Goal: Transaction & Acquisition: Purchase product/service

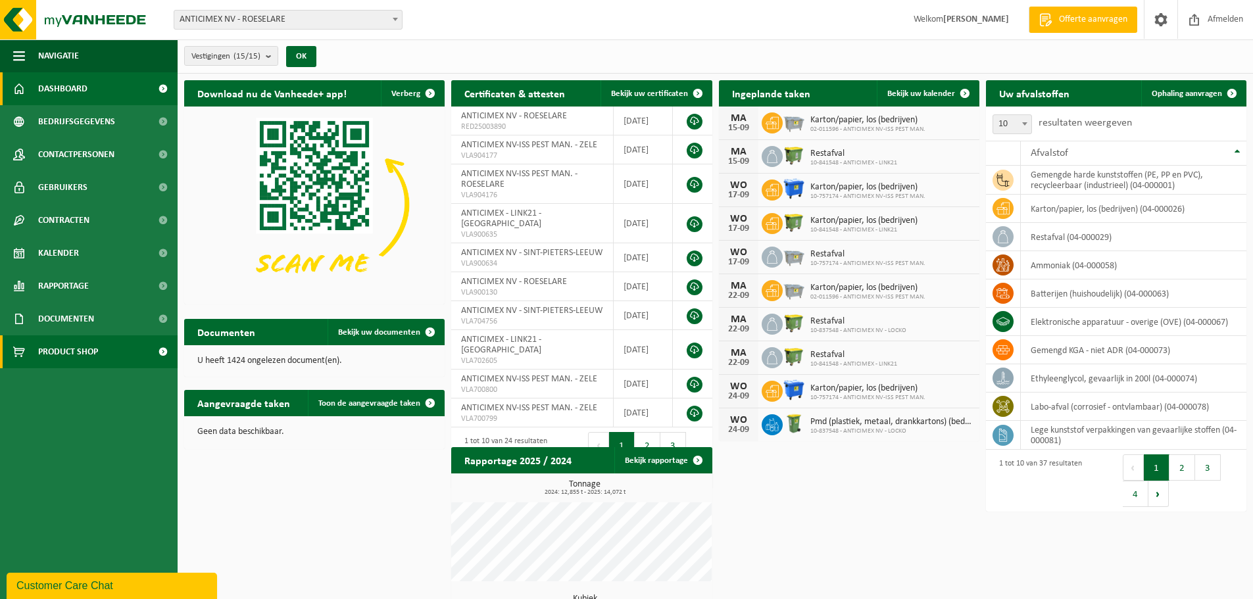
click at [78, 355] on span "Product Shop" at bounding box center [68, 351] width 60 height 33
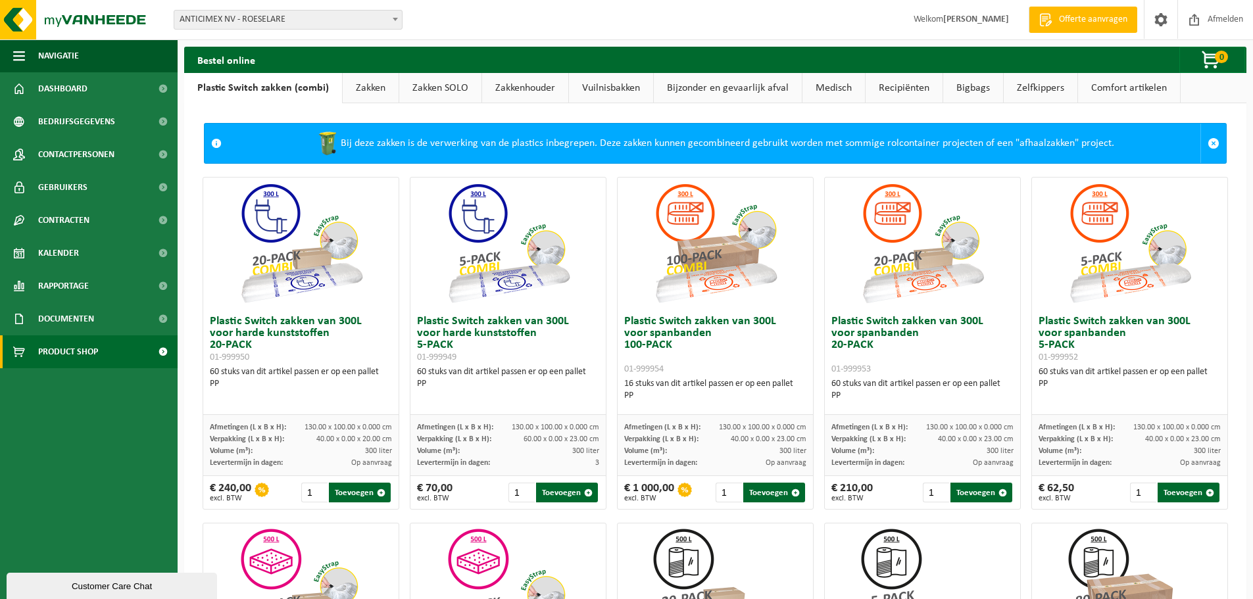
click at [985, 82] on link "Bigbags" at bounding box center [973, 88] width 60 height 30
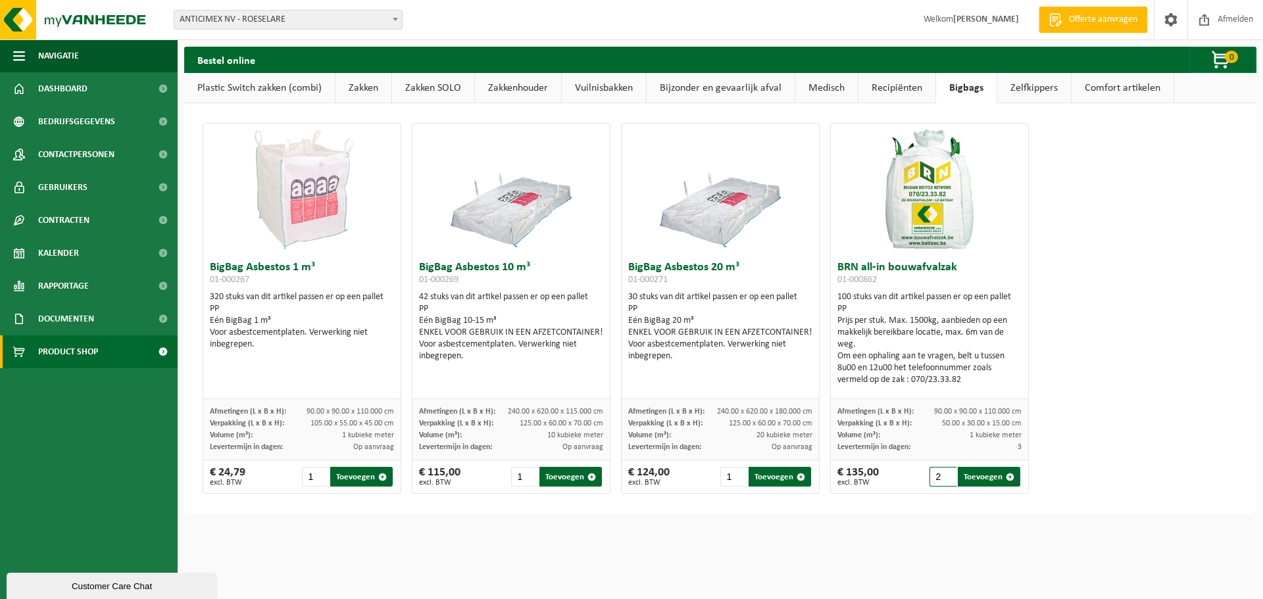
click at [941, 473] on input "2" at bounding box center [942, 477] width 27 height 20
click at [941, 473] on input "3" at bounding box center [942, 477] width 27 height 20
click at [941, 473] on input "4" at bounding box center [942, 477] width 27 height 20
click at [941, 473] on input "5" at bounding box center [942, 477] width 27 height 20
click at [941, 473] on input "6" at bounding box center [942, 477] width 27 height 20
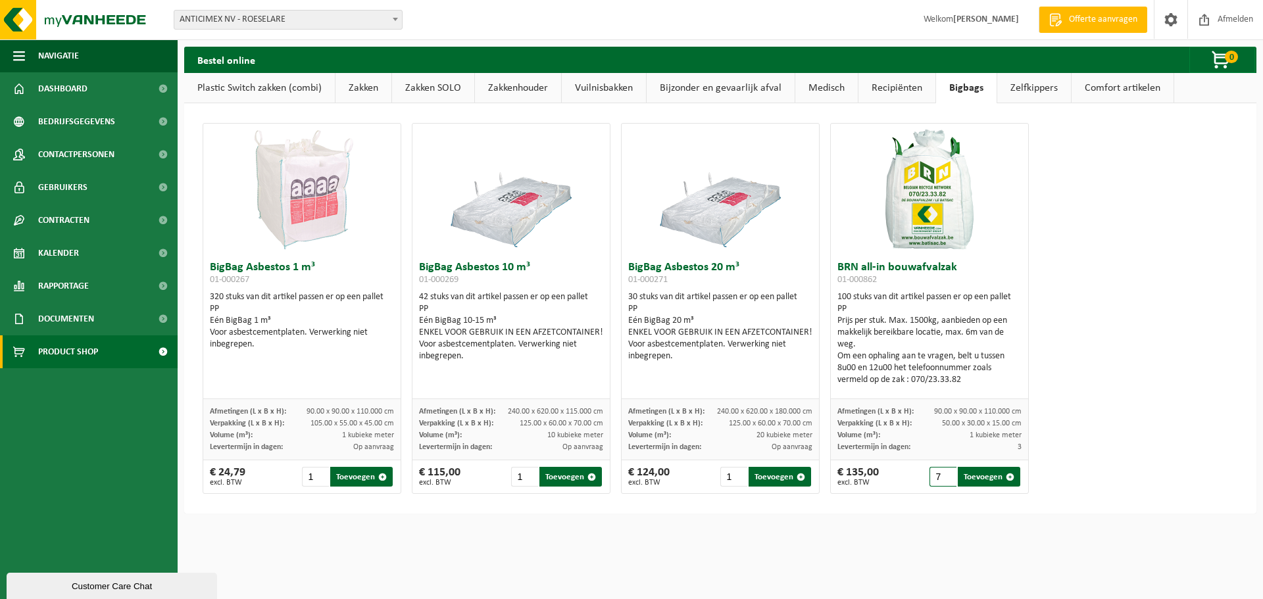
click at [941, 473] on input "7" at bounding box center [942, 477] width 27 height 20
click at [941, 473] on input "8" at bounding box center [942, 477] width 27 height 20
click at [941, 473] on input "9" at bounding box center [942, 477] width 27 height 20
click at [941, 473] on input "10" at bounding box center [942, 477] width 27 height 20
click at [941, 473] on input "11" at bounding box center [942, 477] width 27 height 20
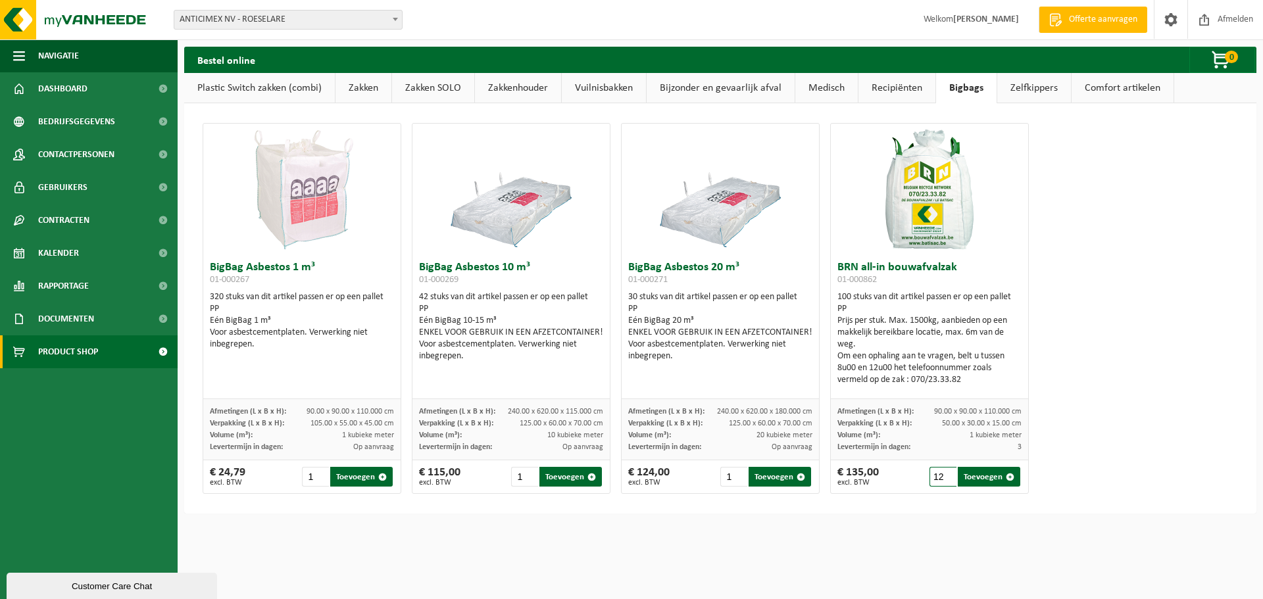
click at [941, 473] on input "12" at bounding box center [942, 477] width 27 height 20
click at [941, 473] on input "13" at bounding box center [942, 477] width 27 height 20
click at [941, 473] on input "14" at bounding box center [942, 477] width 27 height 20
click at [941, 473] on input "15" at bounding box center [942, 477] width 27 height 20
click at [941, 473] on input "16" at bounding box center [942, 477] width 27 height 20
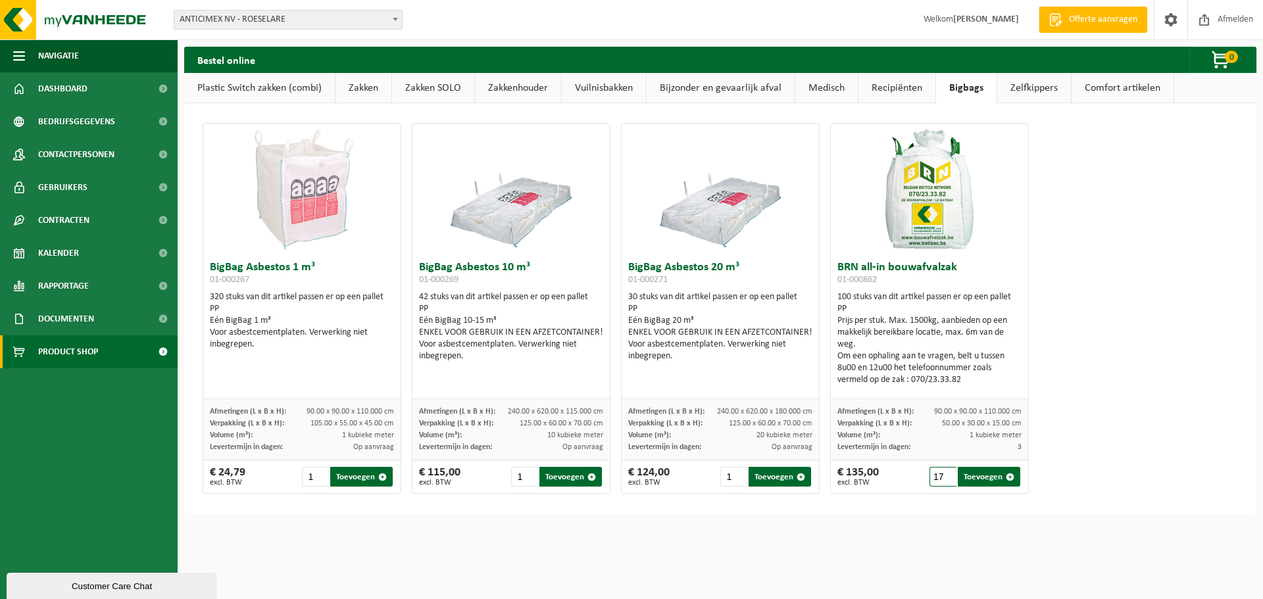
click at [941, 473] on input "17" at bounding box center [942, 477] width 27 height 20
click at [941, 473] on input "18" at bounding box center [942, 477] width 27 height 20
click at [941, 473] on input "19" at bounding box center [942, 477] width 27 height 20
click at [941, 473] on input "20" at bounding box center [942, 477] width 27 height 20
click at [983, 471] on button "Toevoegen" at bounding box center [988, 477] width 62 height 20
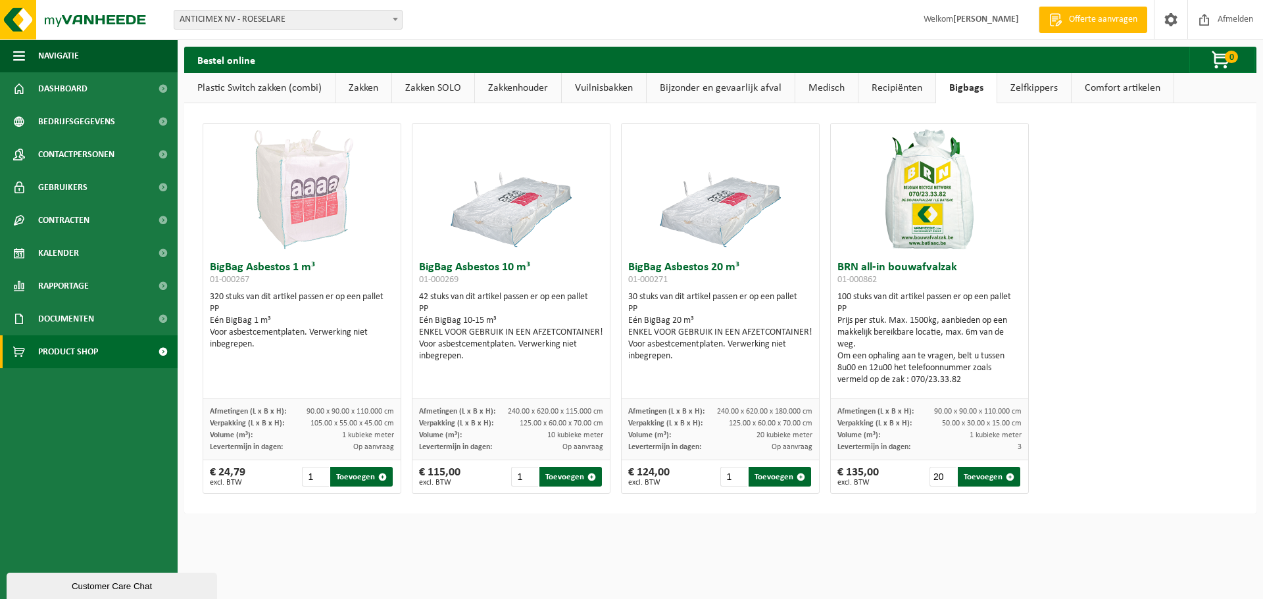
type input "1"
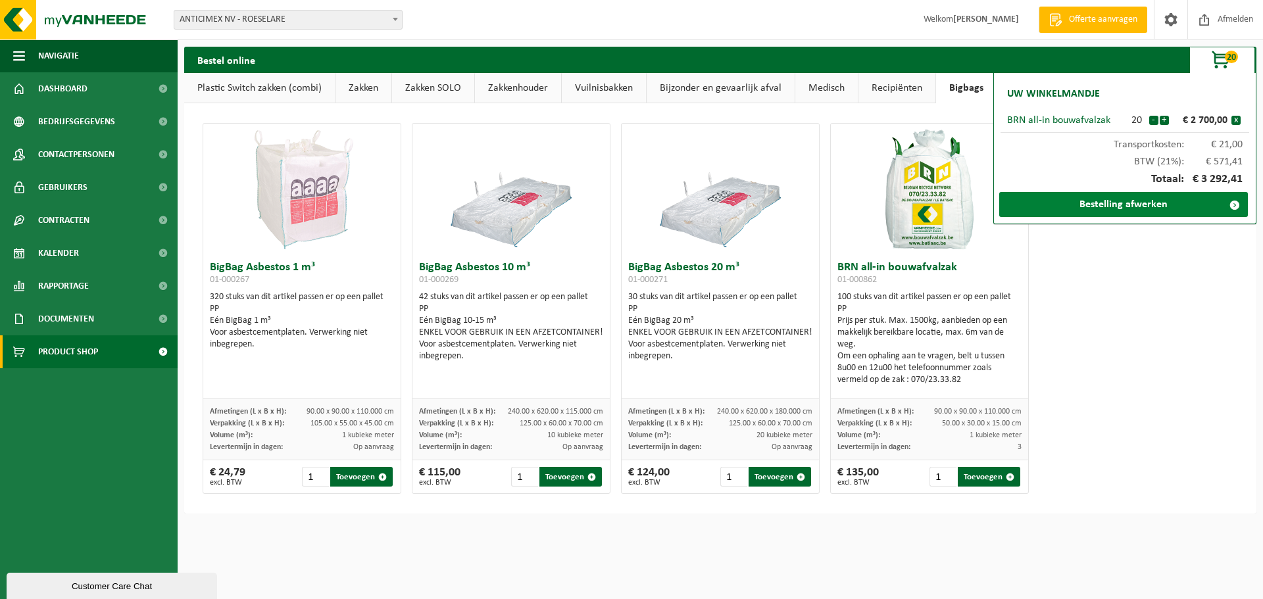
click at [1088, 207] on link "Bestelling afwerken" at bounding box center [1123, 204] width 249 height 25
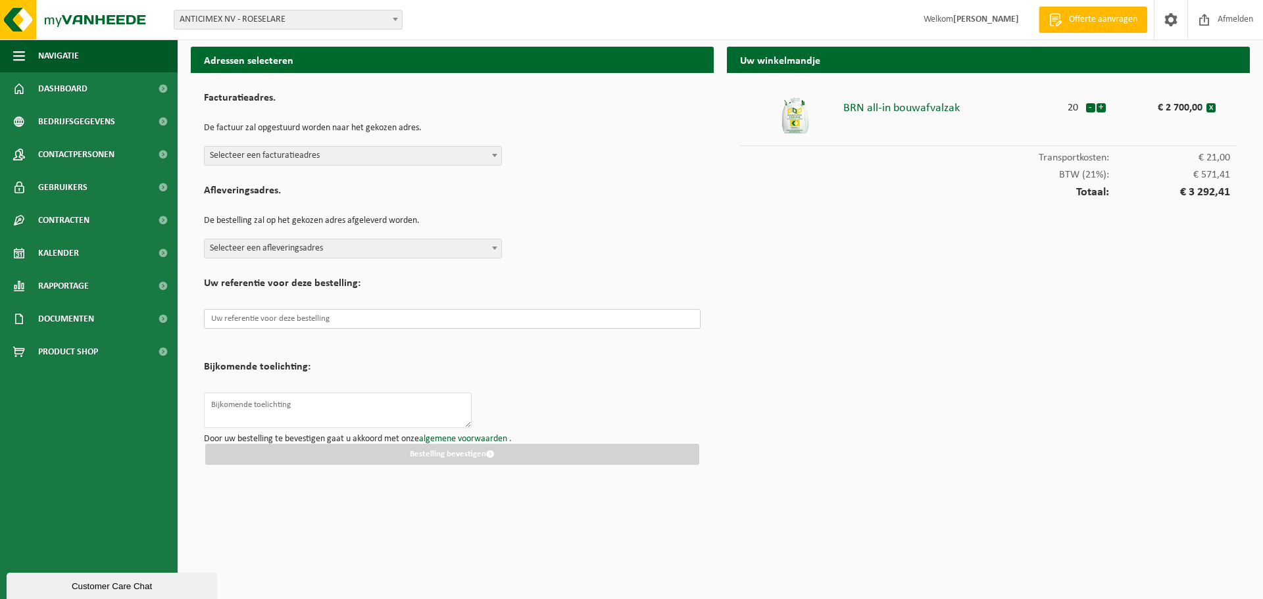
click at [347, 325] on input "text" at bounding box center [452, 319] width 496 height 20
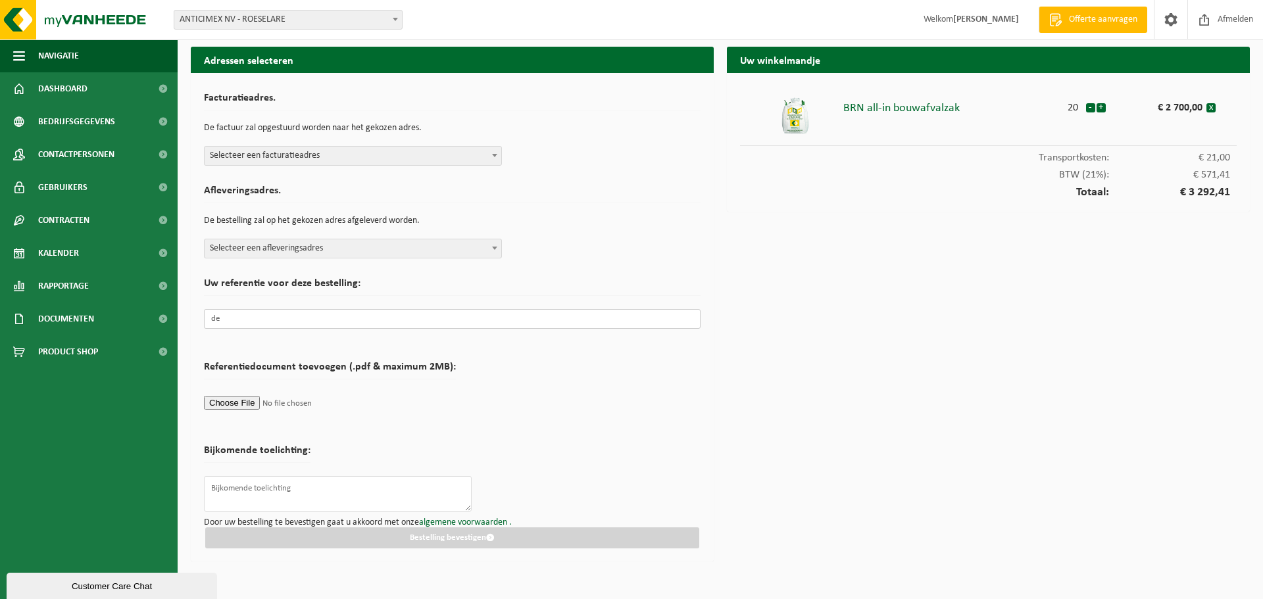
type input "d"
type input "DE4-BUC"
click at [282, 247] on span "Selecteer een afleveringsadres" at bounding box center [353, 248] width 297 height 18
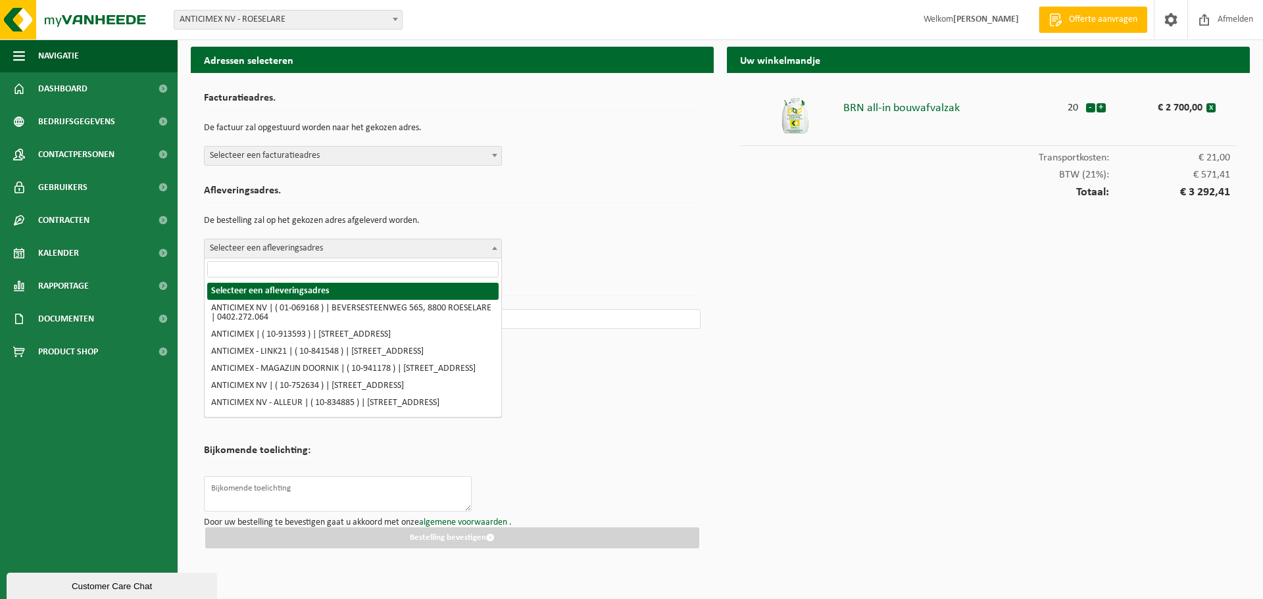
click at [320, 160] on span "Selecteer een facturatieadres" at bounding box center [353, 156] width 297 height 18
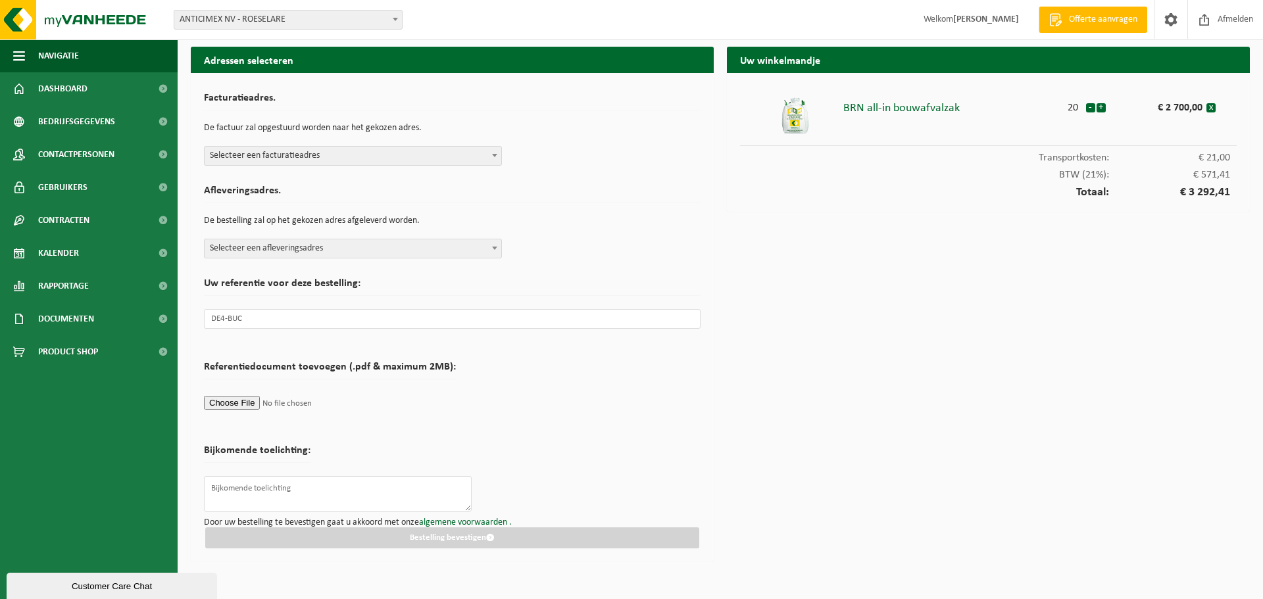
click at [337, 142] on div "Facturatieadres. De factuur zal opgestuurd worden naar het gekozen adres. Selec…" at bounding box center [452, 126] width 496 height 80
click at [334, 156] on span "Selecteer een facturatieadres" at bounding box center [353, 156] width 297 height 18
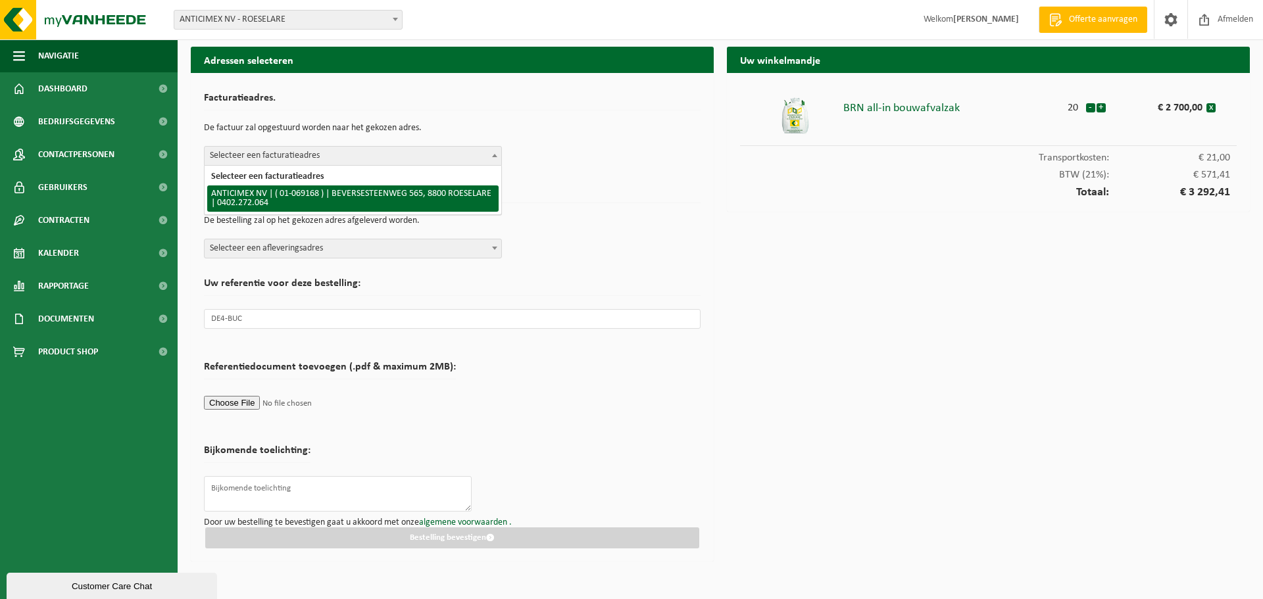
select select "7748"
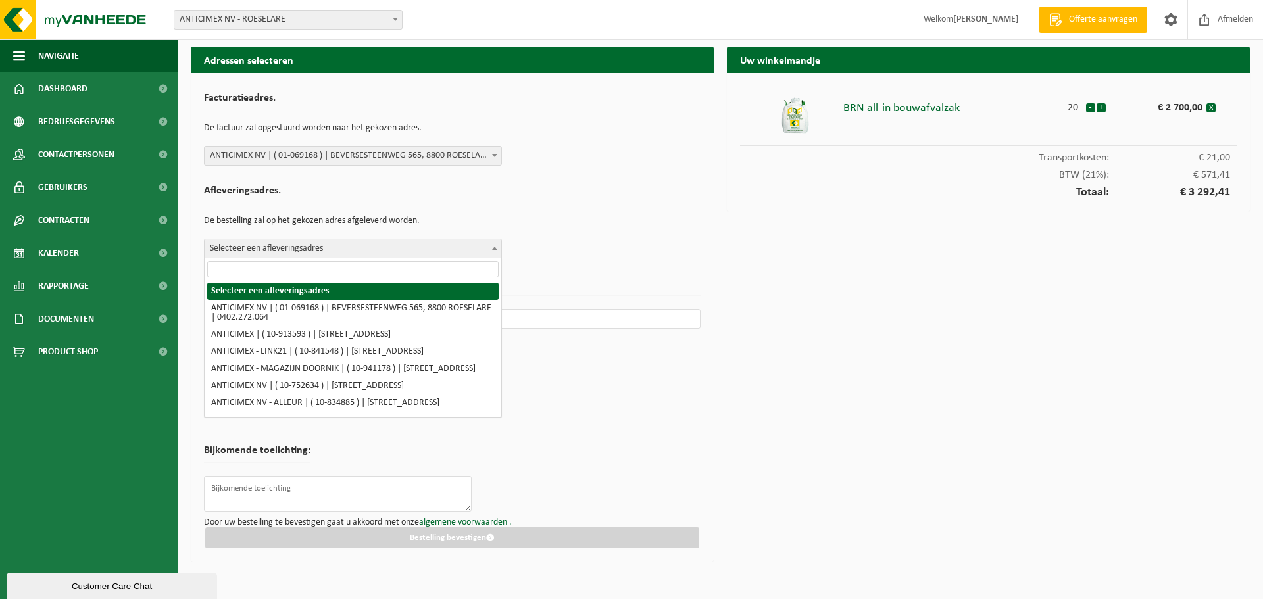
click at [314, 245] on span "Selecteer een afleveringsadres" at bounding box center [353, 248] width 297 height 18
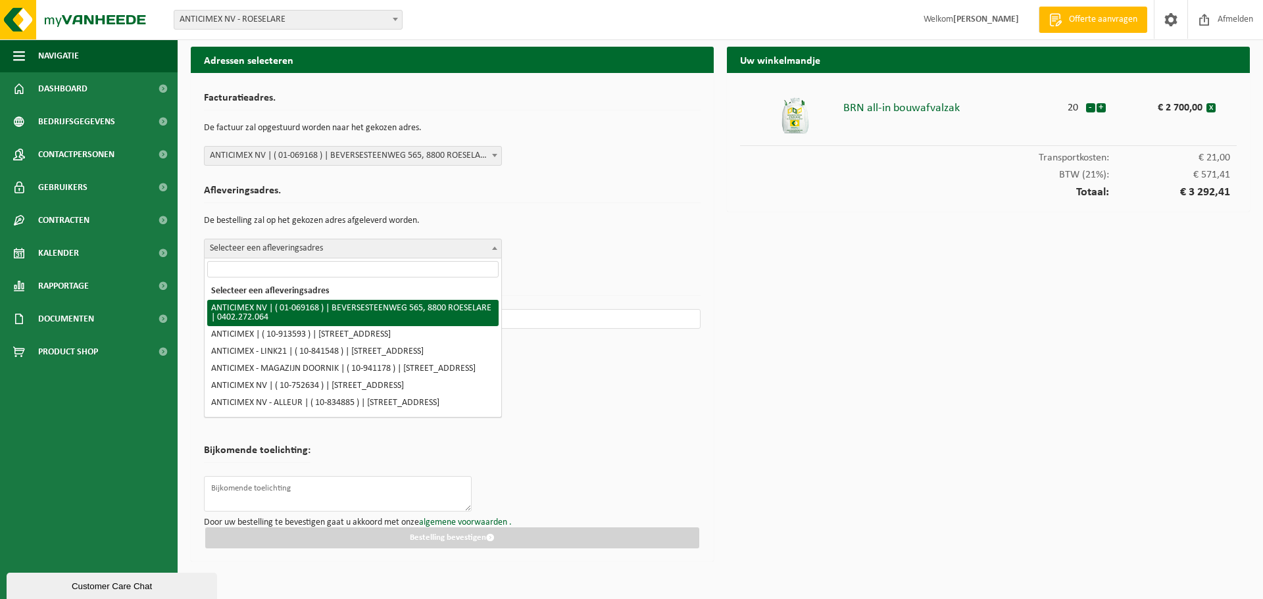
select select "7748"
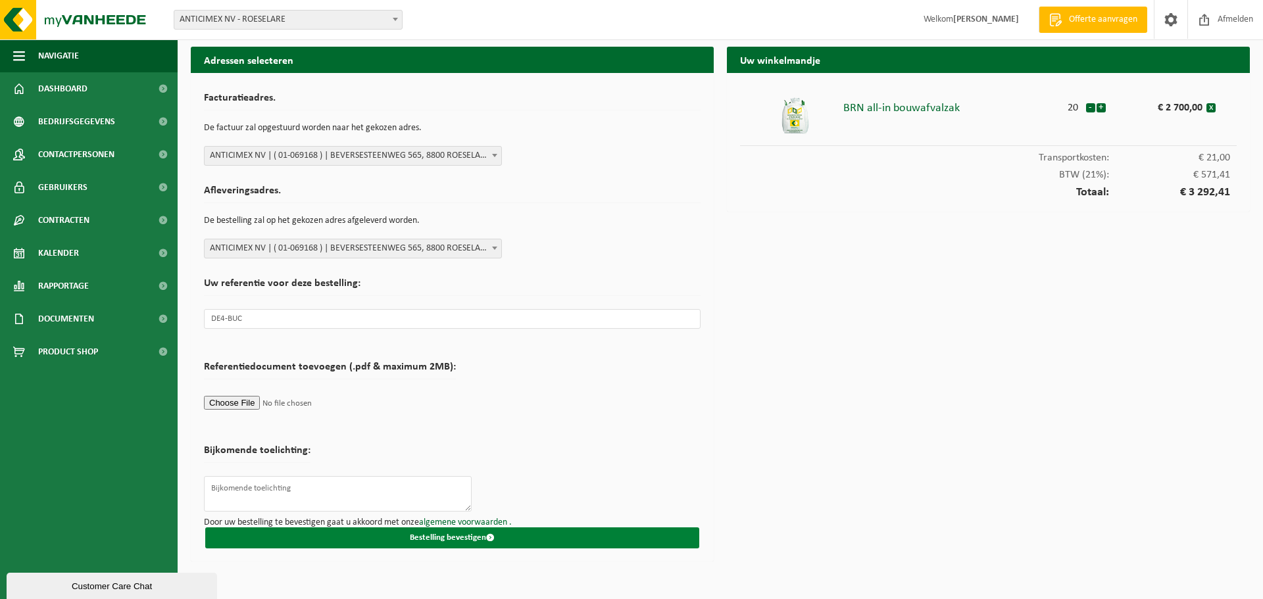
click at [457, 534] on button "Bestelling bevestigen" at bounding box center [452, 537] width 494 height 21
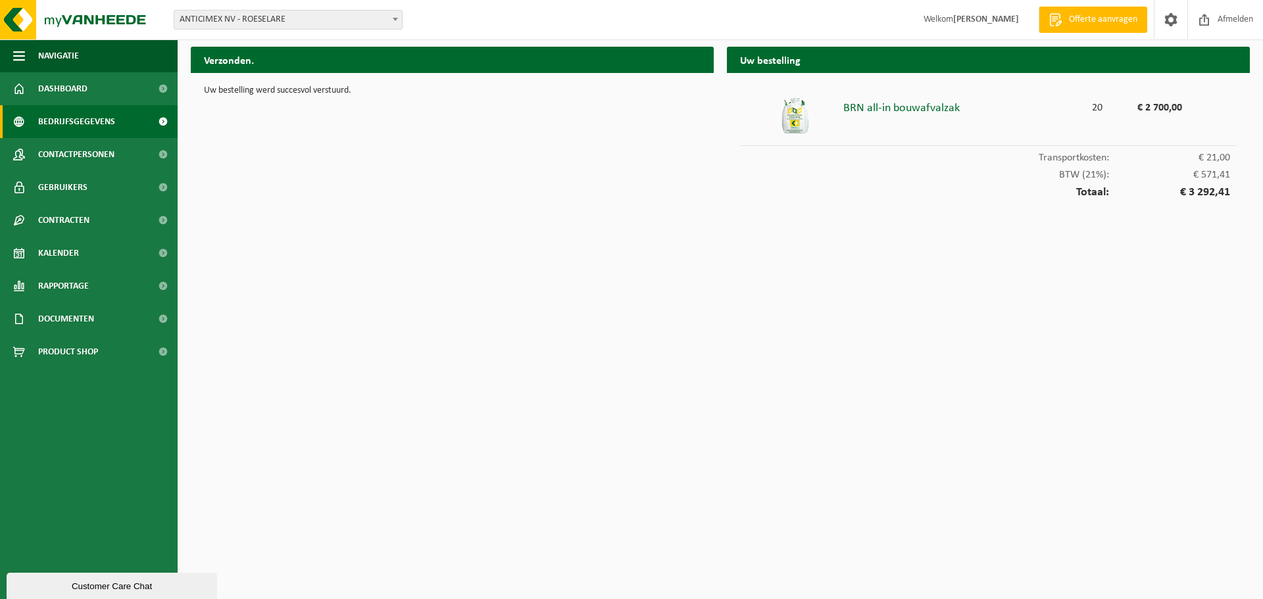
click at [88, 128] on span "Bedrijfsgegevens" at bounding box center [76, 121] width 77 height 33
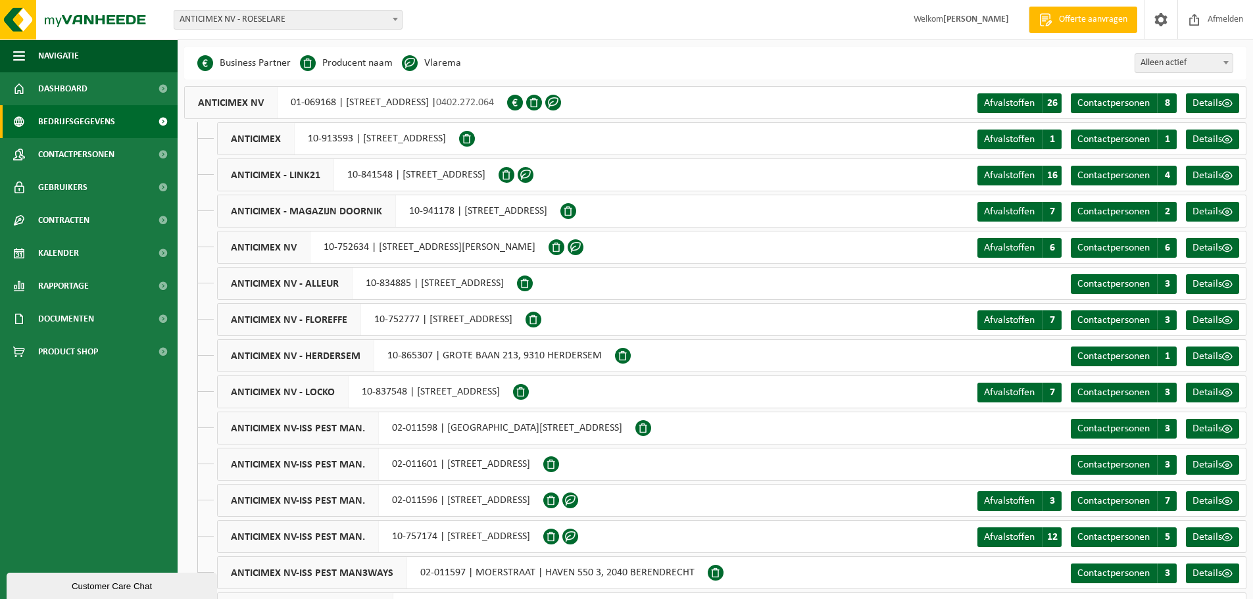
click at [1161, 59] on span "Alleen actief" at bounding box center [1183, 63] width 97 height 18
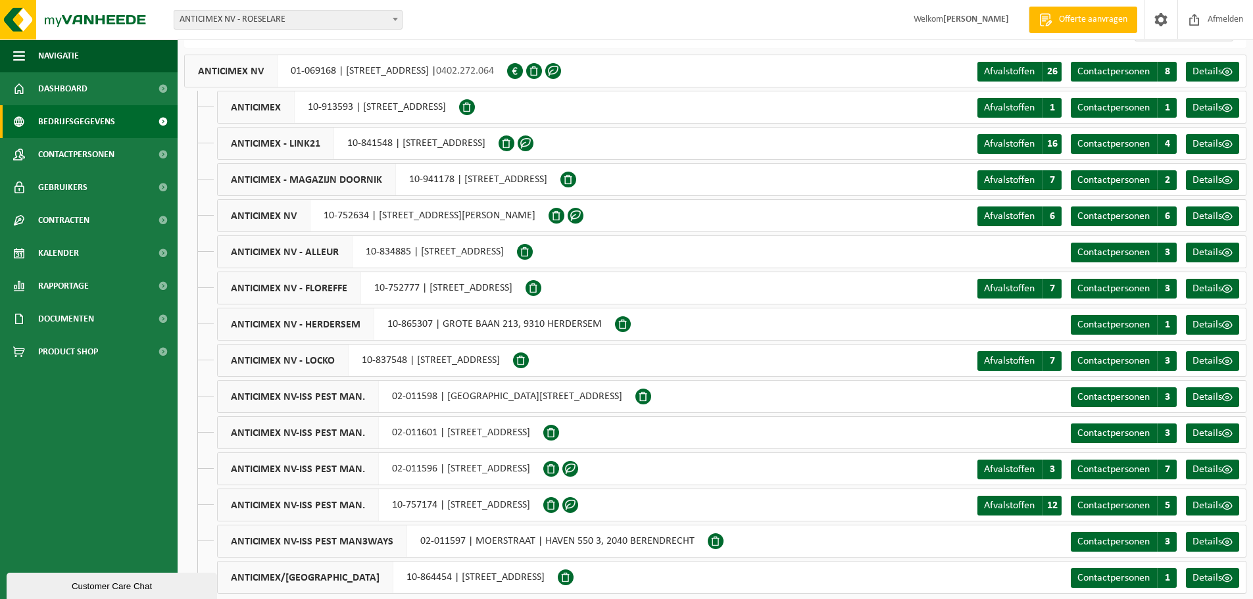
scroll to position [46, 0]
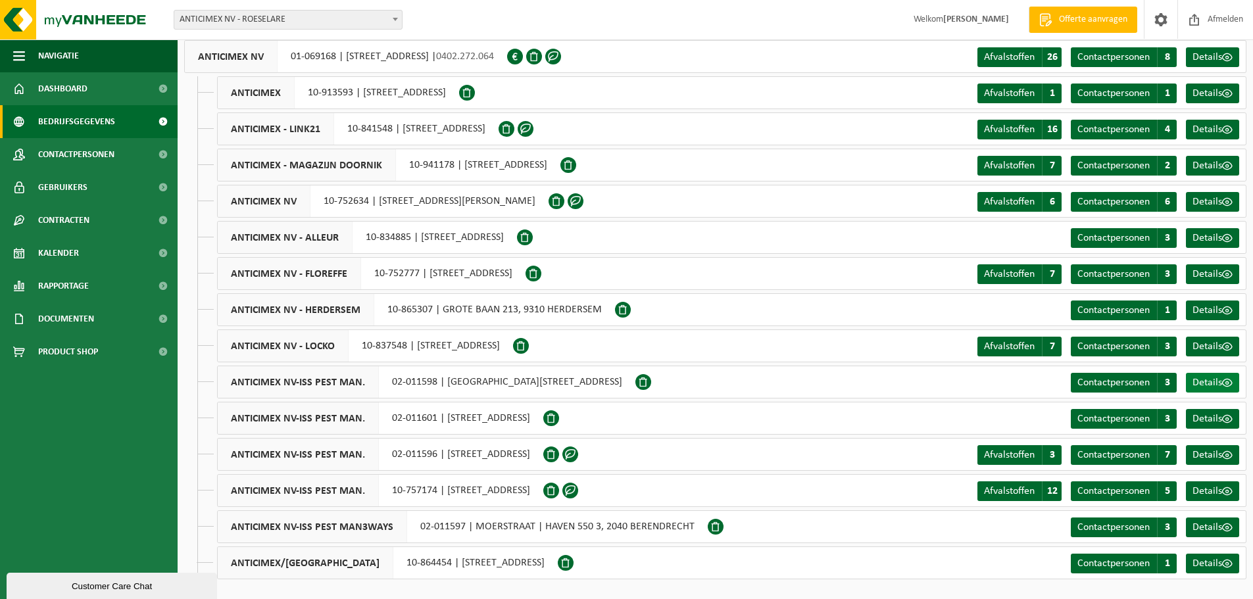
click at [1208, 379] on span "Details" at bounding box center [1207, 382] width 30 height 11
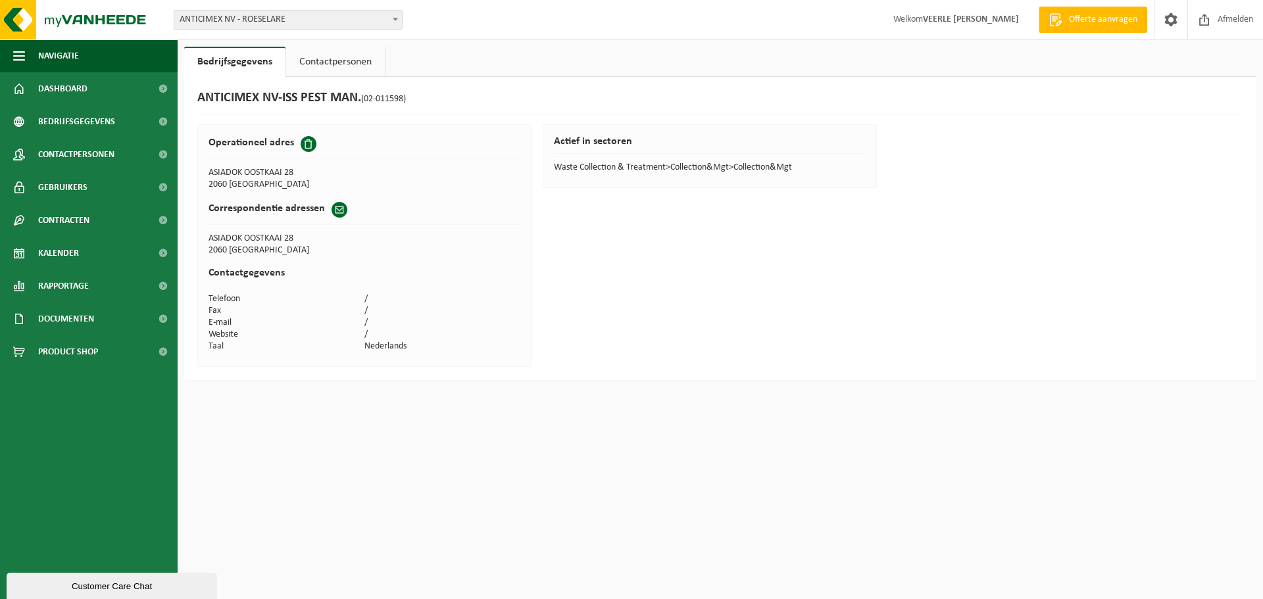
click at [353, 55] on link "Contactpersonen" at bounding box center [335, 62] width 99 height 30
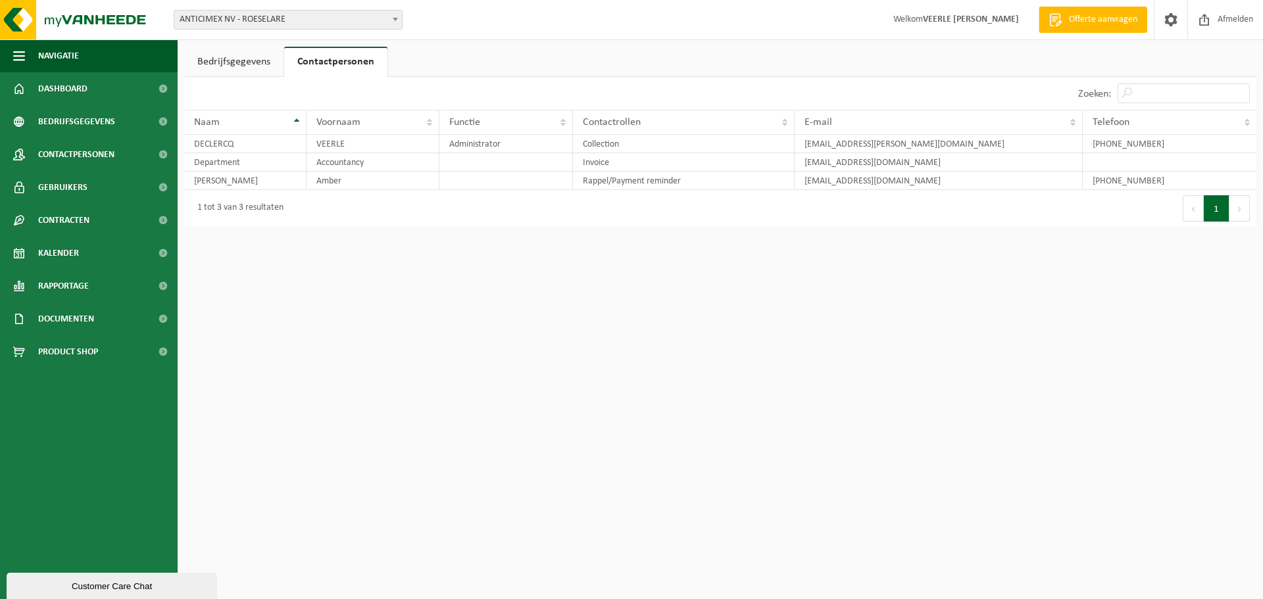
click at [247, 68] on link "Bedrijfsgegevens" at bounding box center [233, 62] width 99 height 30
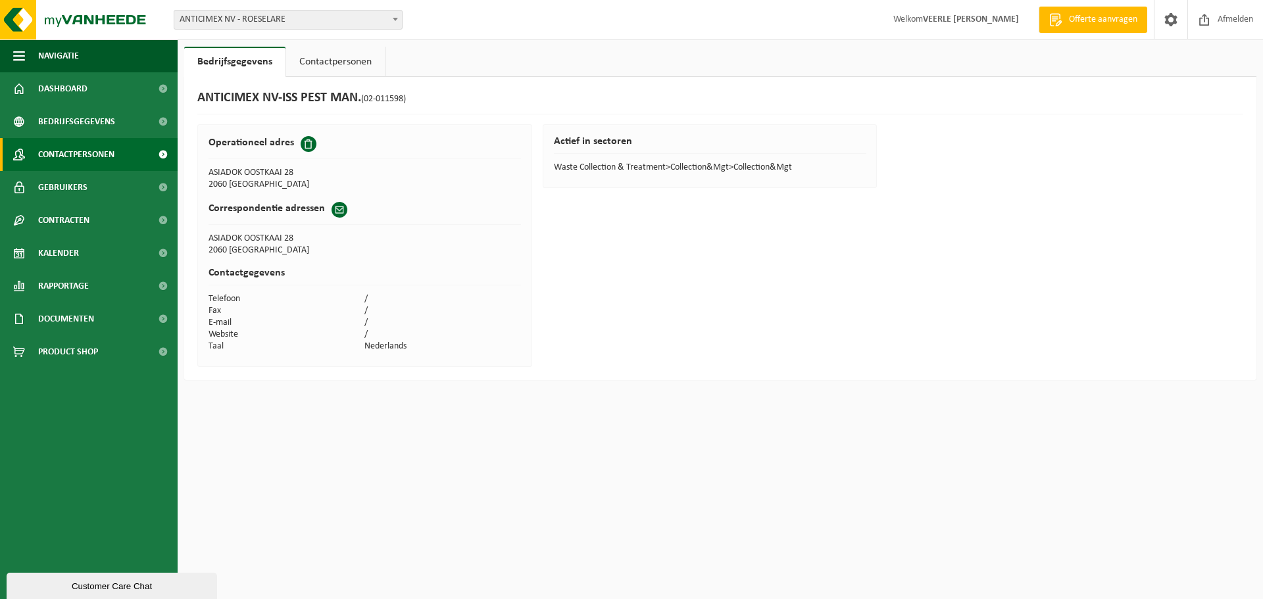
click at [103, 157] on span "Contactpersonen" at bounding box center [76, 154] width 76 height 33
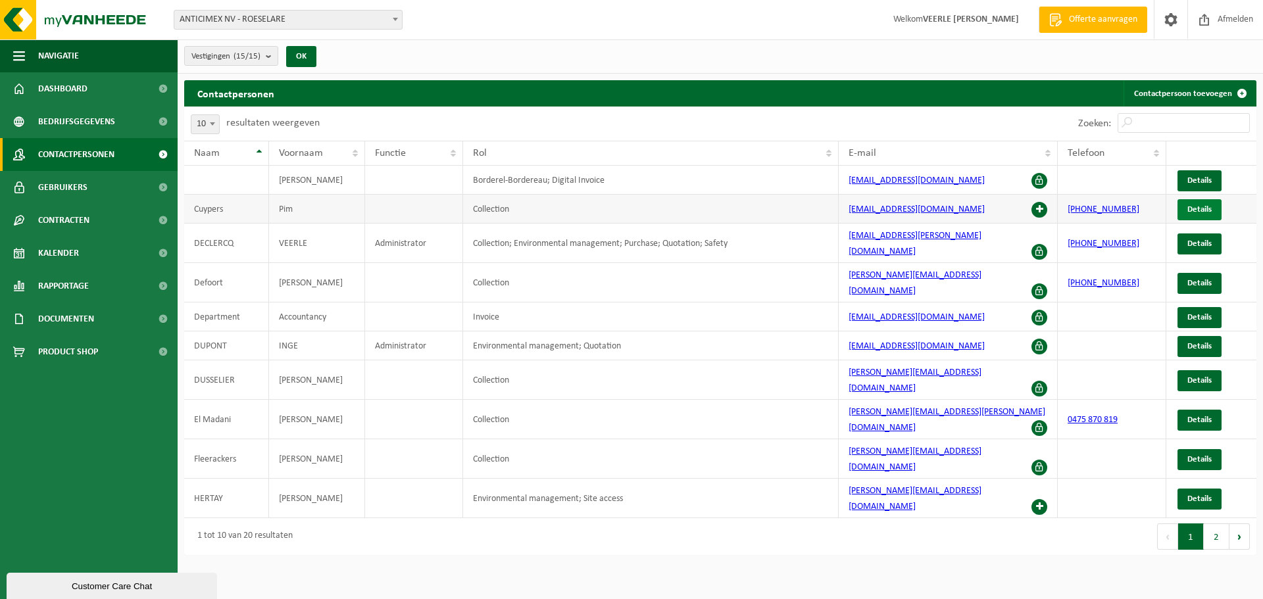
click at [1191, 203] on link "Details" at bounding box center [1199, 209] width 44 height 21
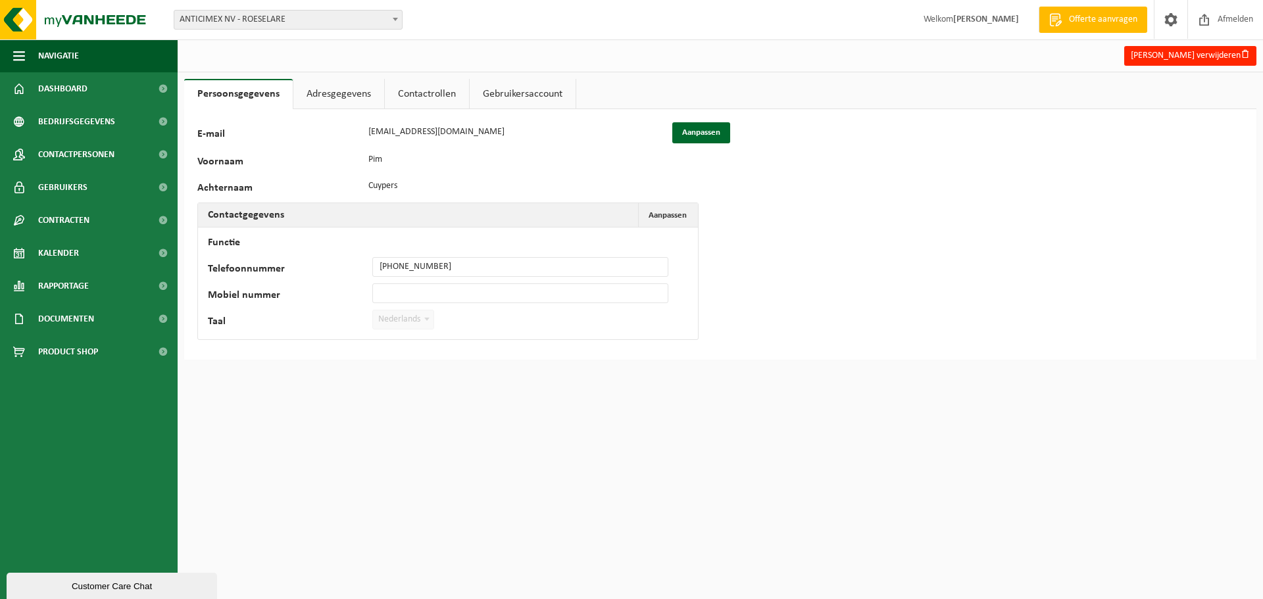
click at [481, 95] on link "Gebruikersaccount" at bounding box center [523, 94] width 106 height 30
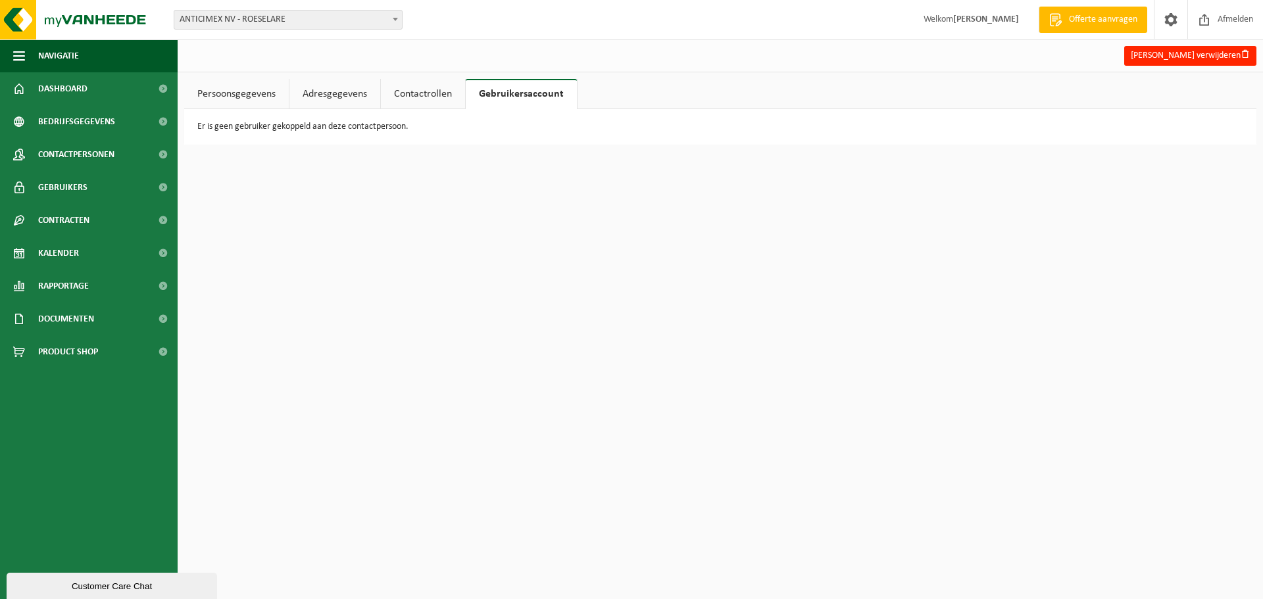
click at [401, 89] on link "Contactrollen" at bounding box center [423, 94] width 84 height 30
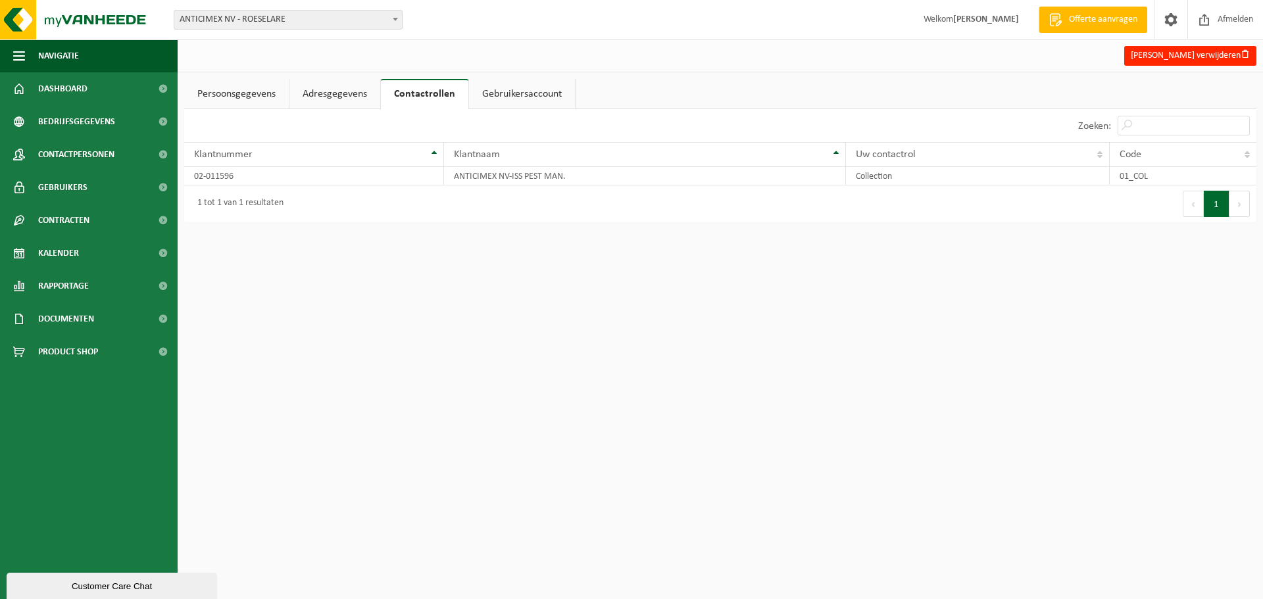
click at [358, 93] on link "Adresgegevens" at bounding box center [334, 94] width 91 height 30
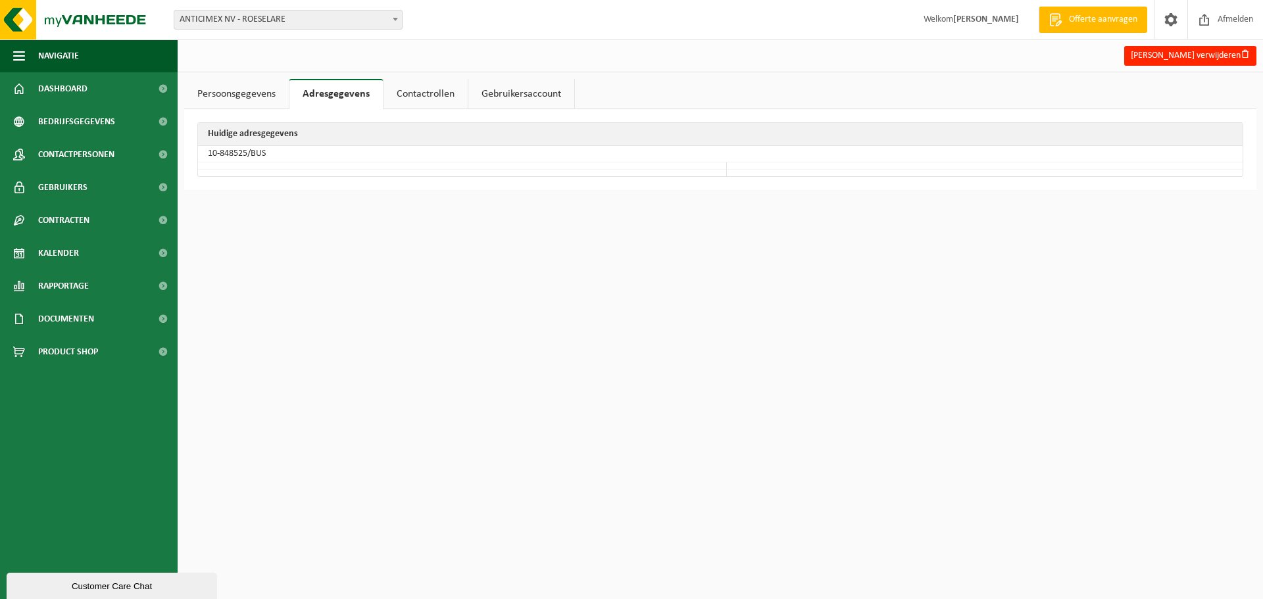
click at [264, 86] on link "Persoonsgegevens" at bounding box center [236, 94] width 105 height 30
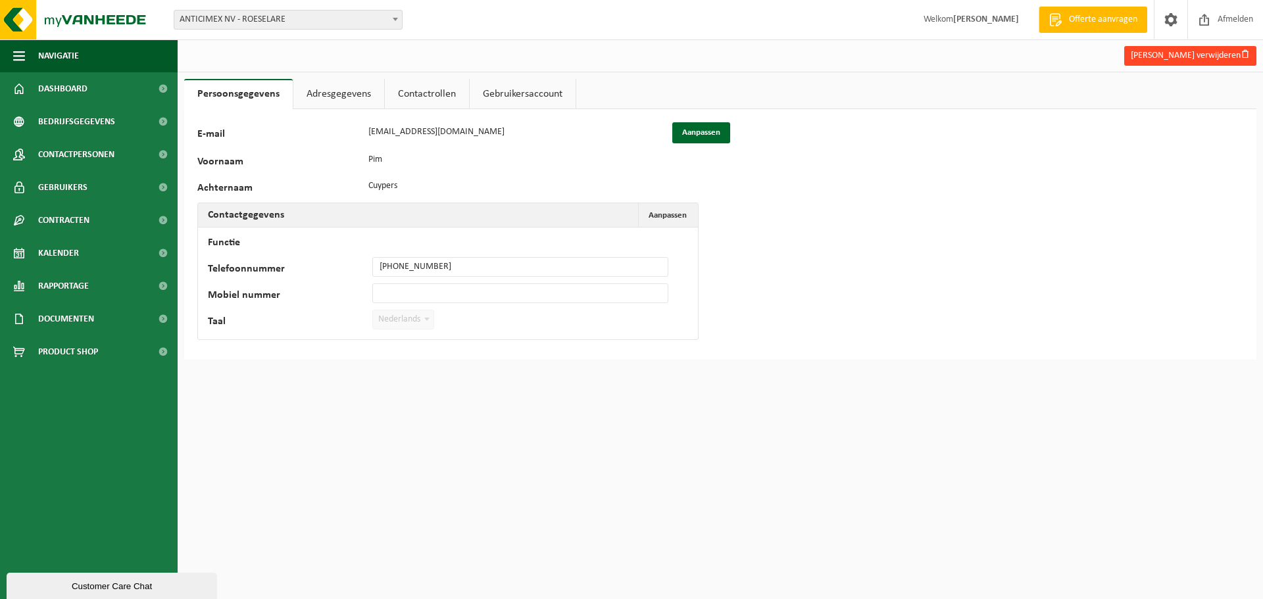
click at [1175, 62] on button "Pim Cuypers verwijderen" at bounding box center [1190, 56] width 132 height 20
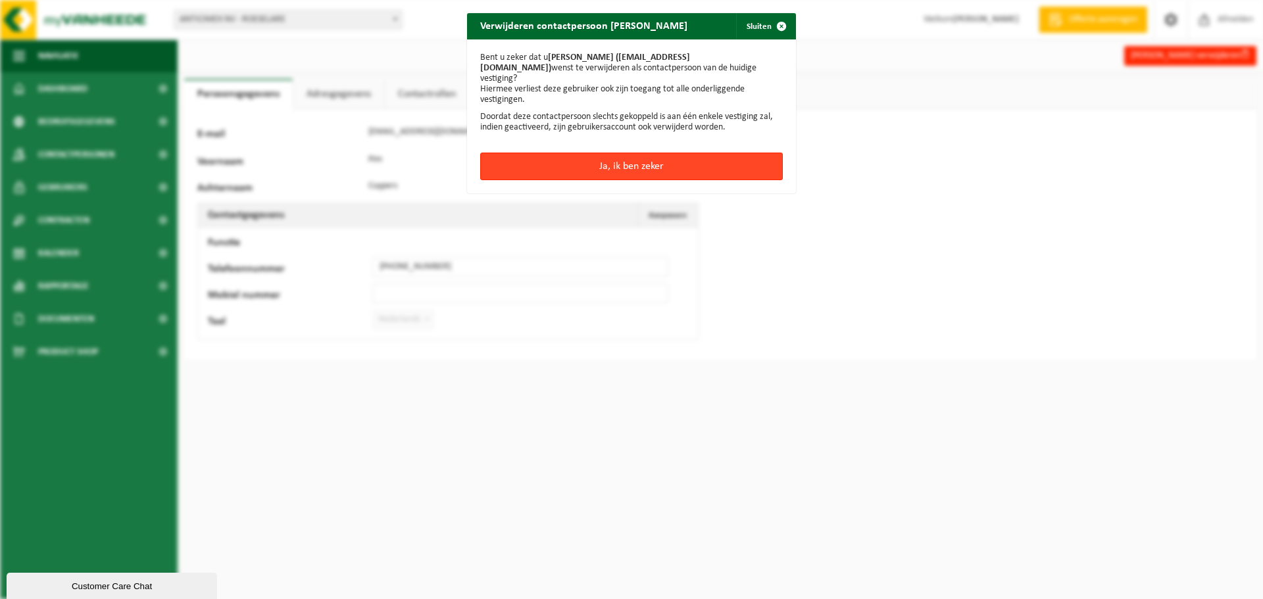
click at [688, 155] on button "Ja, ik ben zeker" at bounding box center [631, 167] width 302 height 28
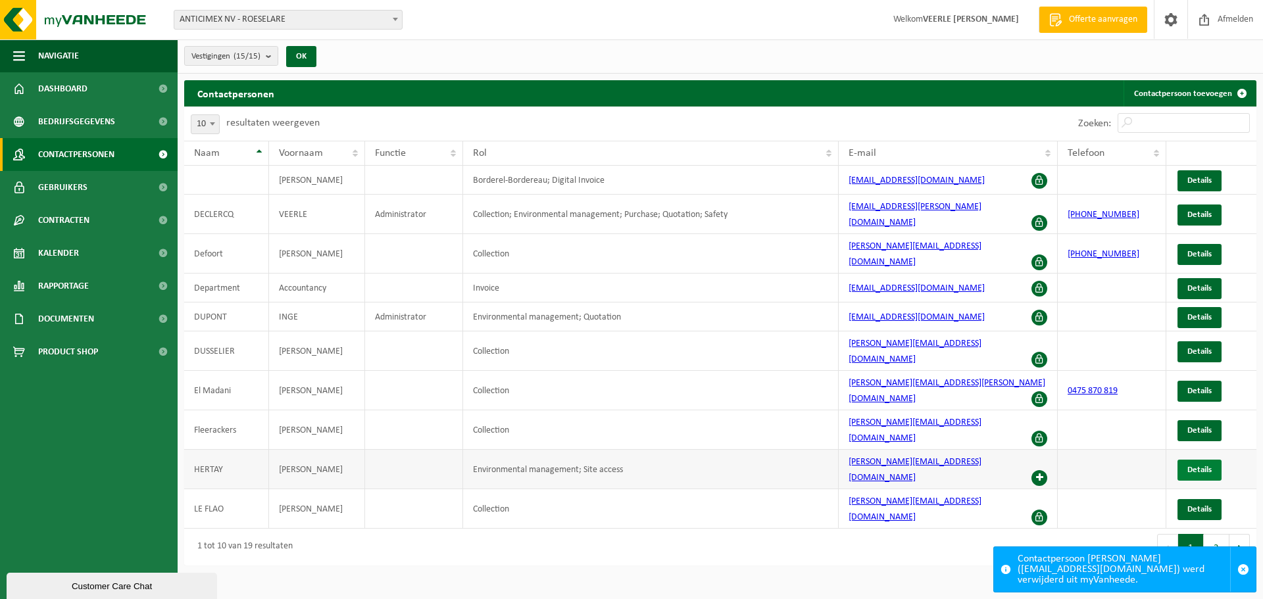
click at [1189, 466] on span "Details" at bounding box center [1199, 470] width 24 height 9
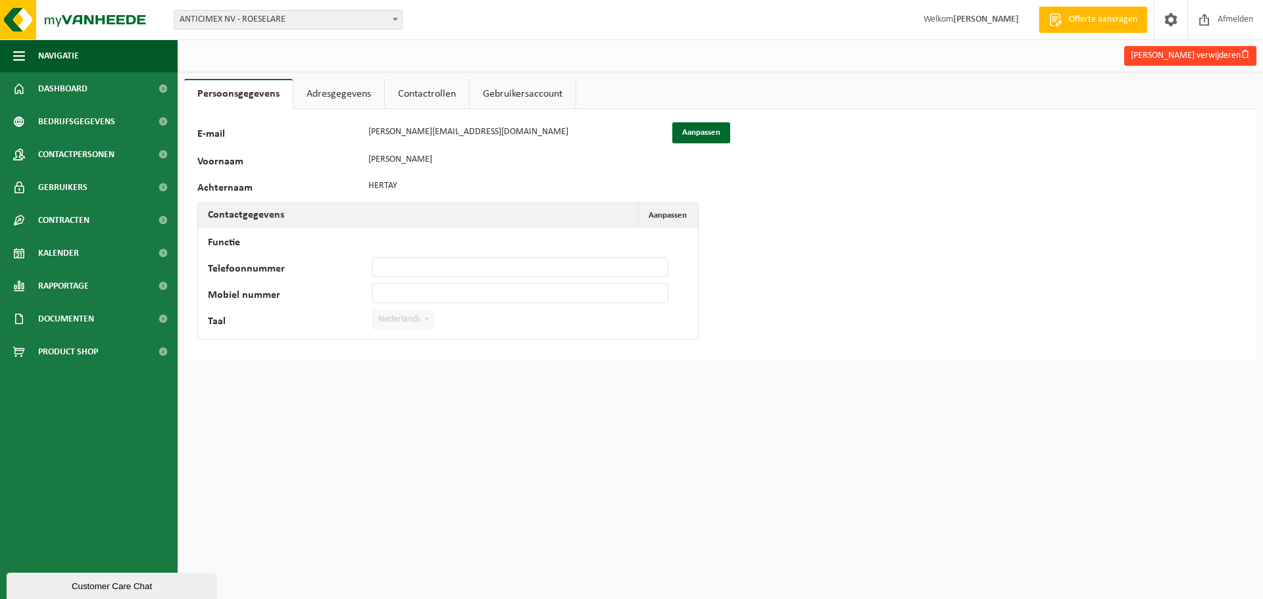
click at [1206, 59] on button "Philippe Hertay verwijderen" at bounding box center [1190, 56] width 132 height 20
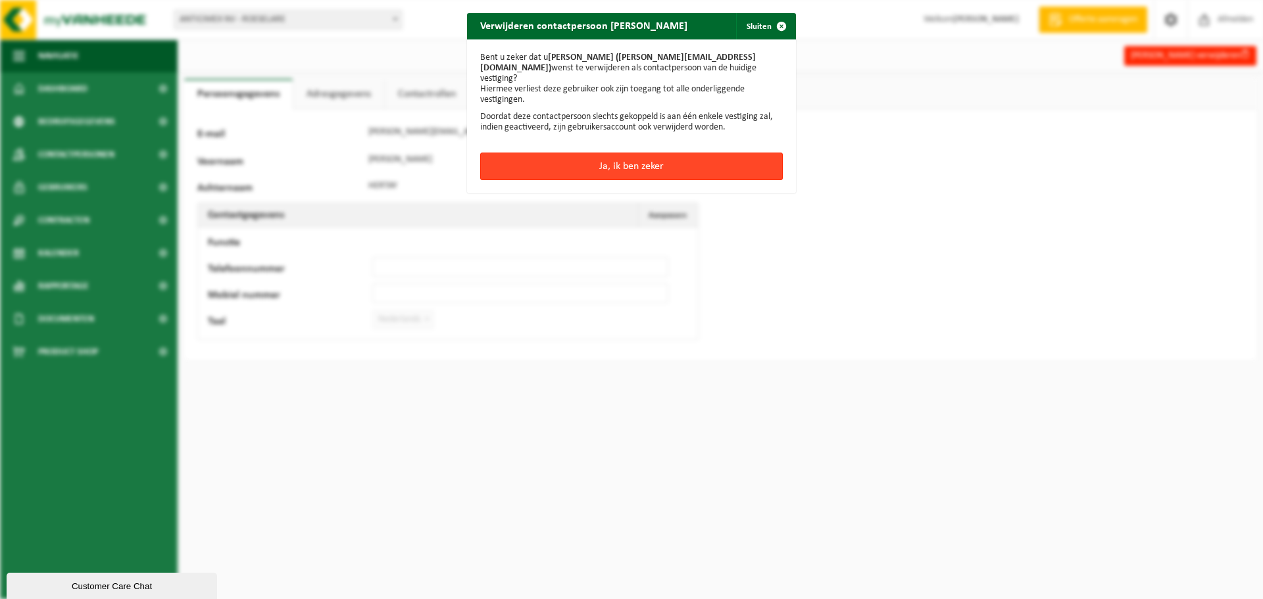
click at [680, 157] on button "Ja, ik ben zeker" at bounding box center [631, 167] width 302 height 28
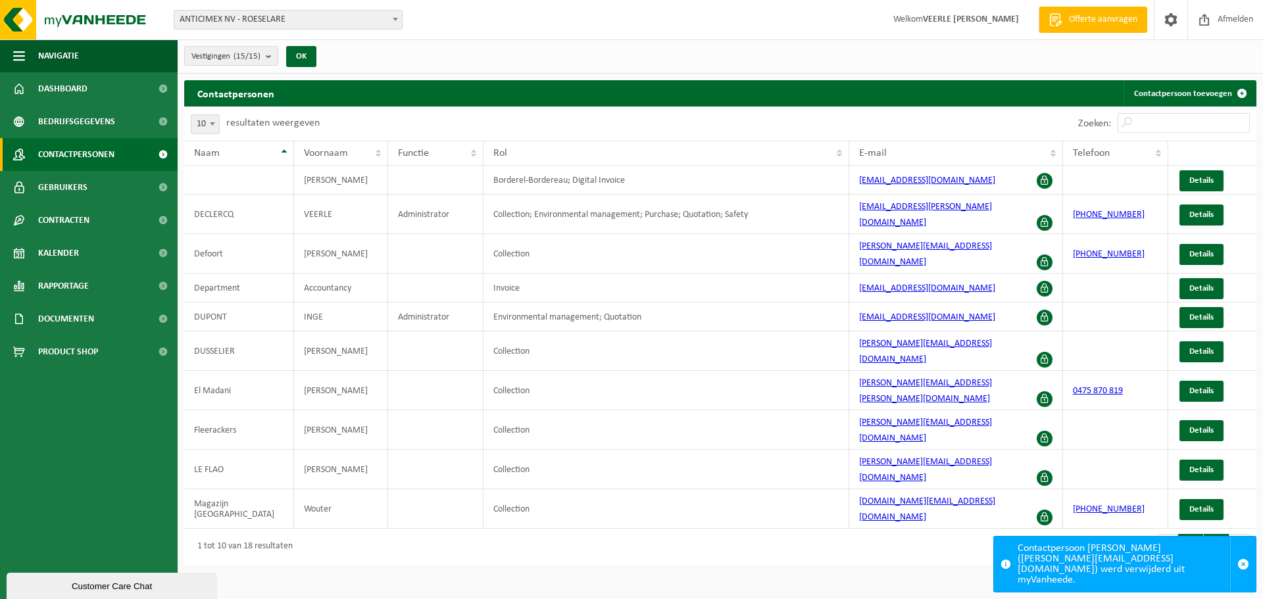
click at [1223, 534] on button "2" at bounding box center [1216, 547] width 26 height 26
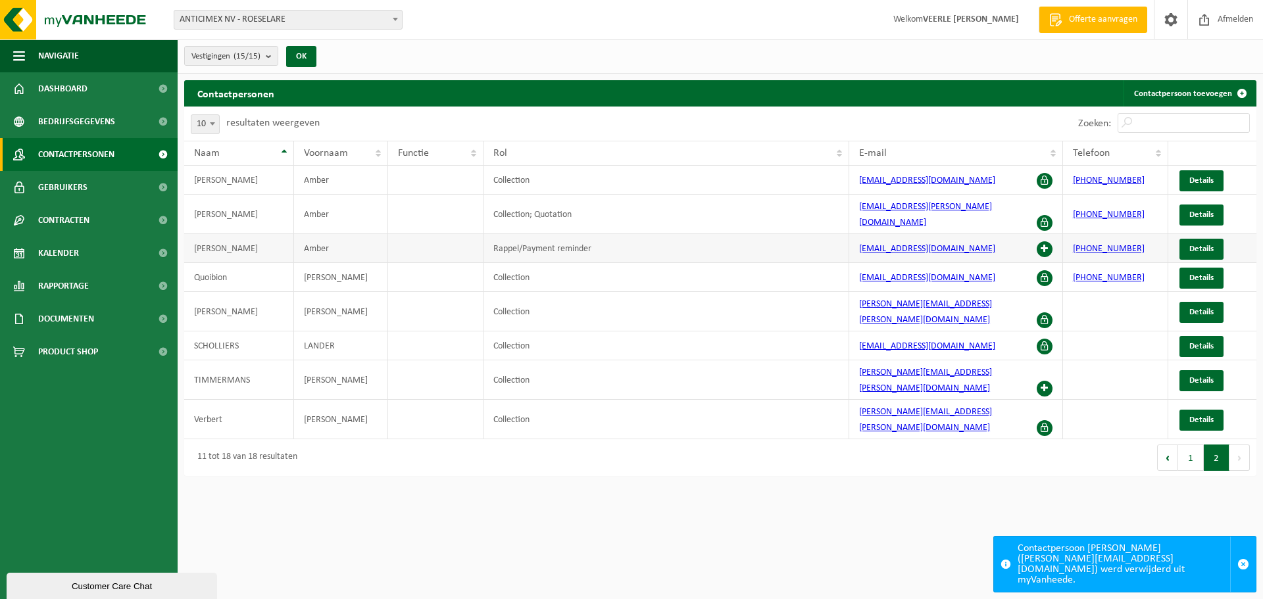
click at [1045, 241] on span at bounding box center [1044, 249] width 16 height 16
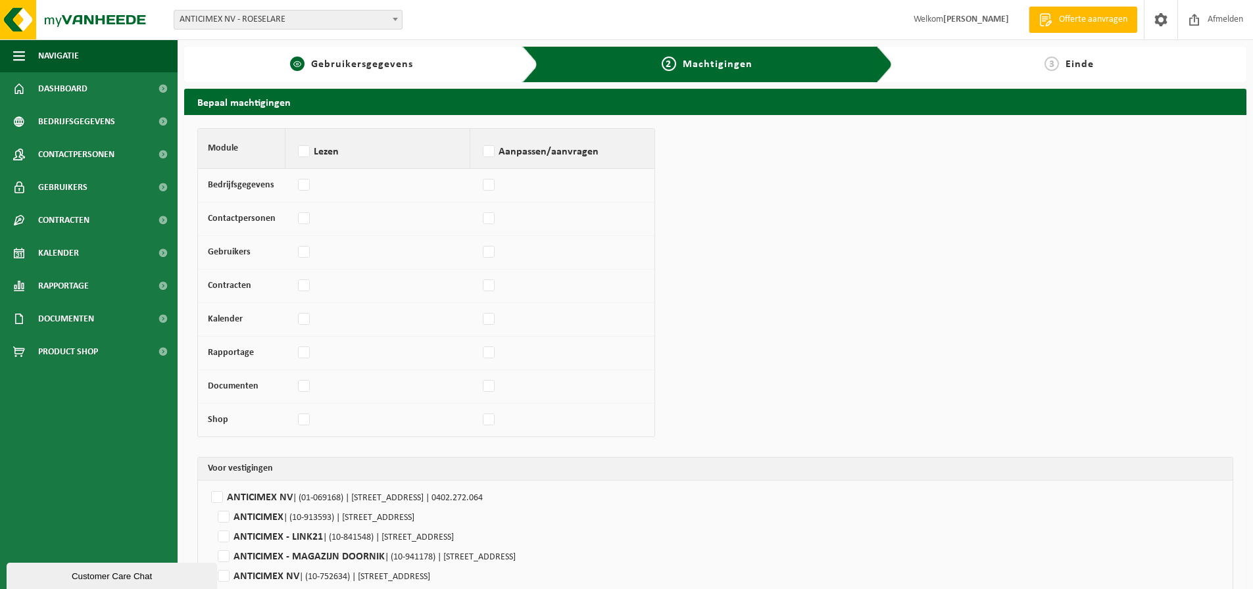
click at [375, 61] on span "Gebruikersgegevens" at bounding box center [362, 64] width 102 height 11
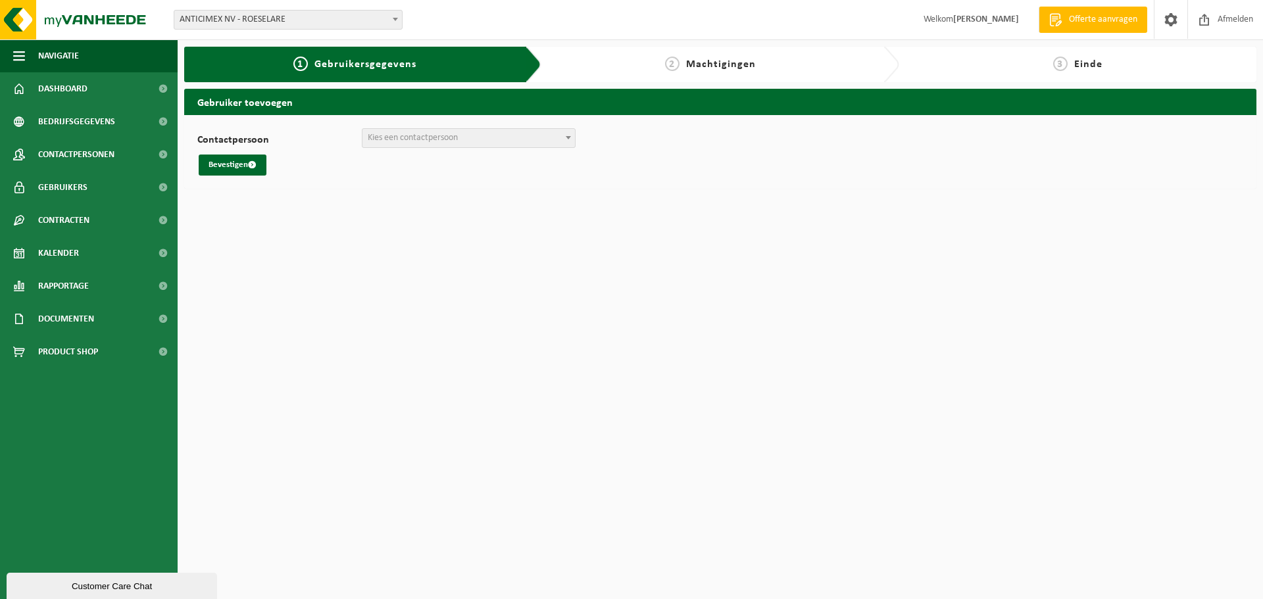
click at [413, 139] on span "Kies een contactpersoon" at bounding box center [413, 138] width 90 height 10
select select "99192"
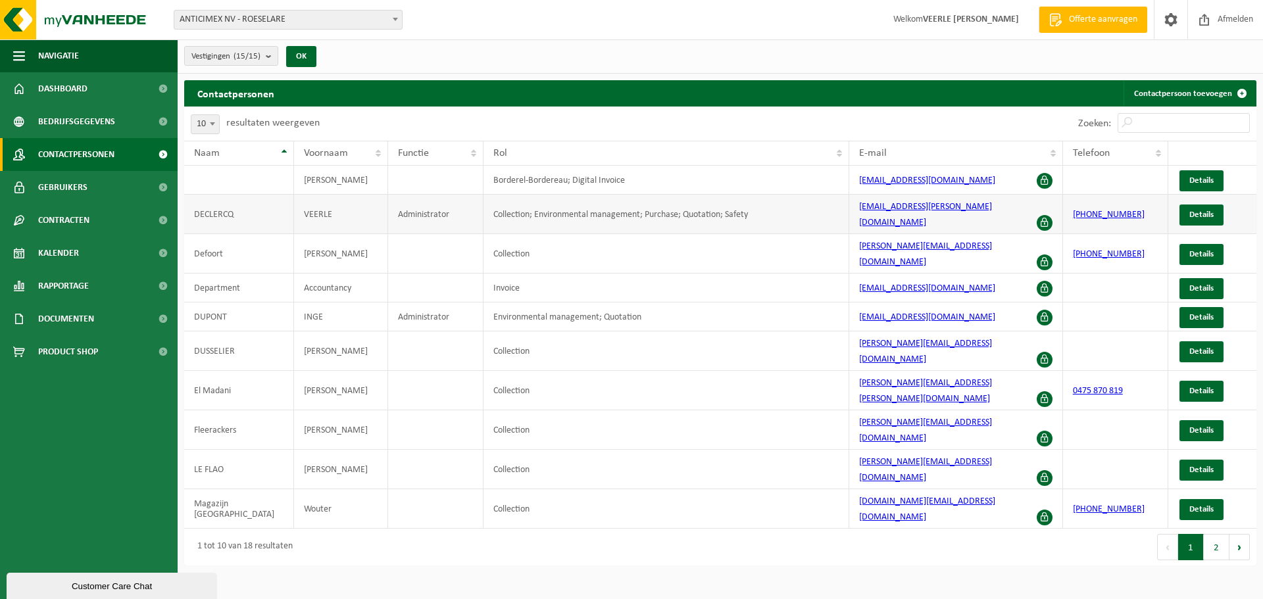
click at [1043, 215] on span at bounding box center [1044, 223] width 16 height 16
click at [1040, 215] on span at bounding box center [1044, 223] width 16 height 16
click at [1042, 215] on span at bounding box center [1044, 223] width 16 height 16
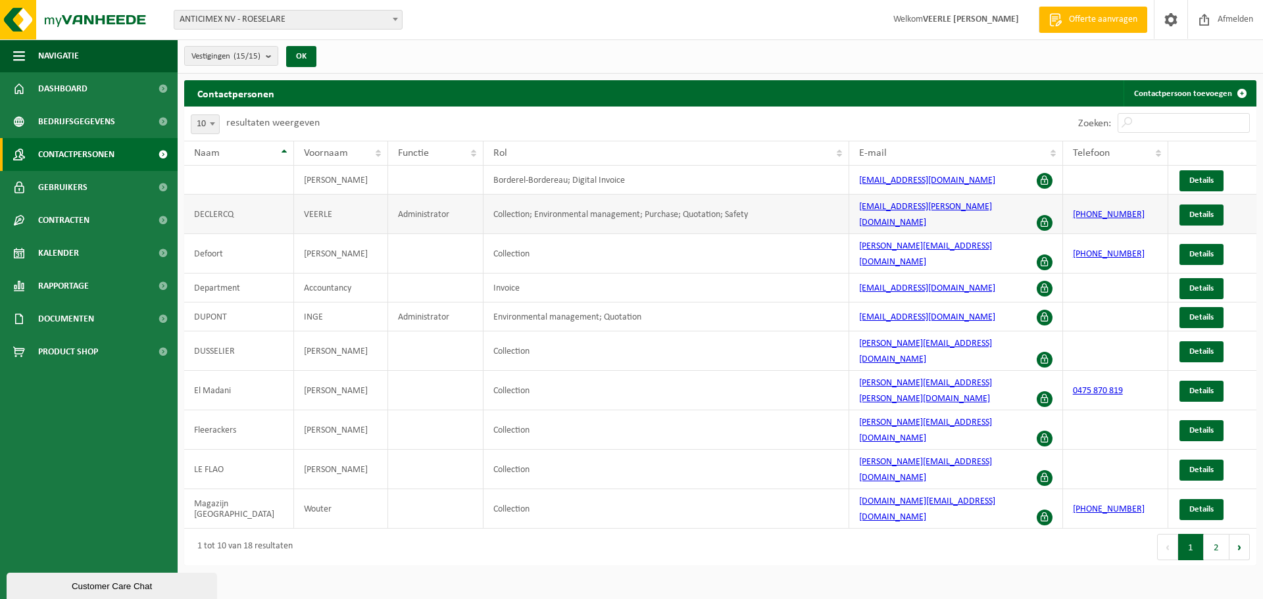
click at [1042, 215] on span at bounding box center [1044, 223] width 16 height 16
click at [1200, 205] on link "Details" at bounding box center [1201, 215] width 44 height 21
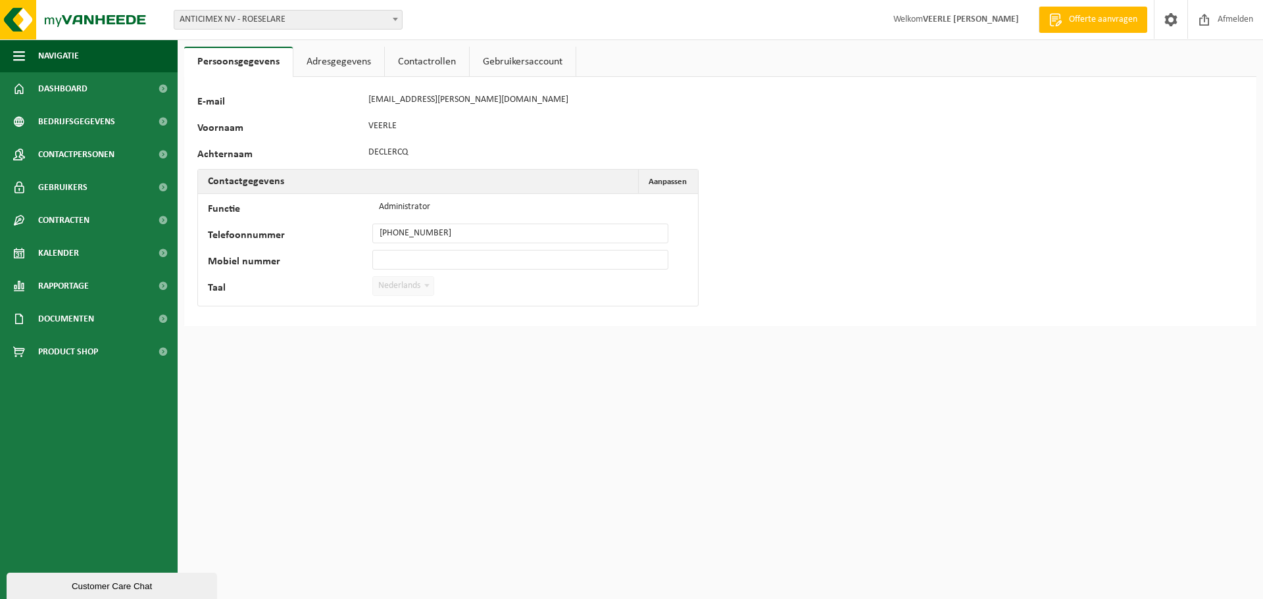
click at [437, 72] on link "Contactrollen" at bounding box center [427, 62] width 84 height 30
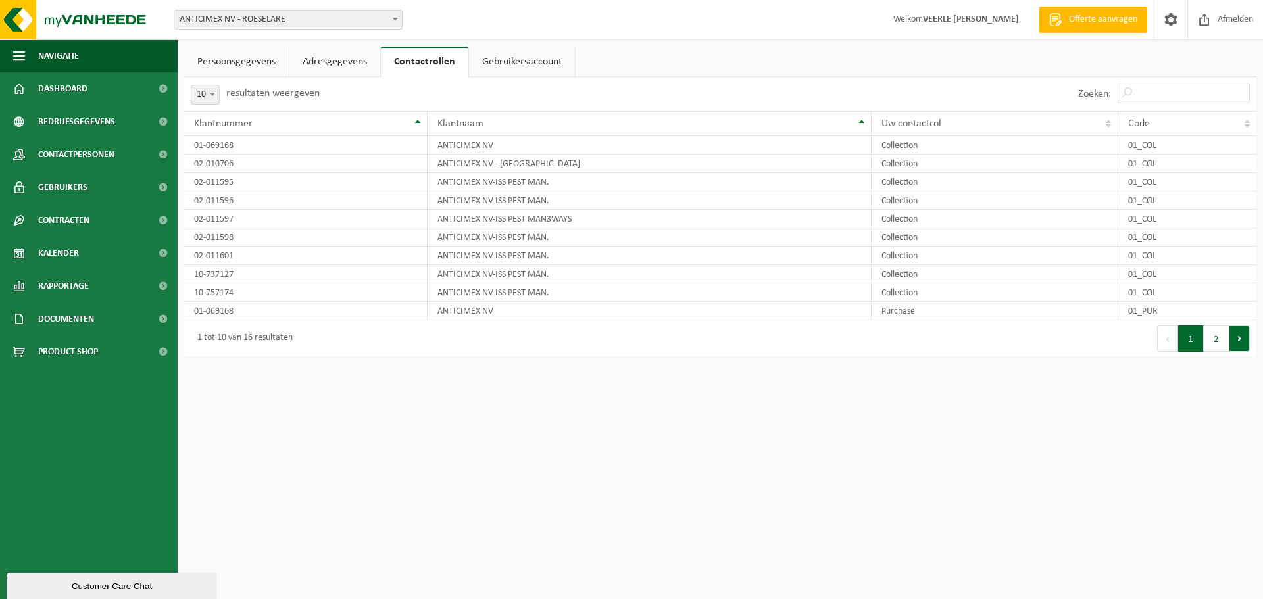
click at [1246, 342] on button "Volgende" at bounding box center [1239, 338] width 20 height 26
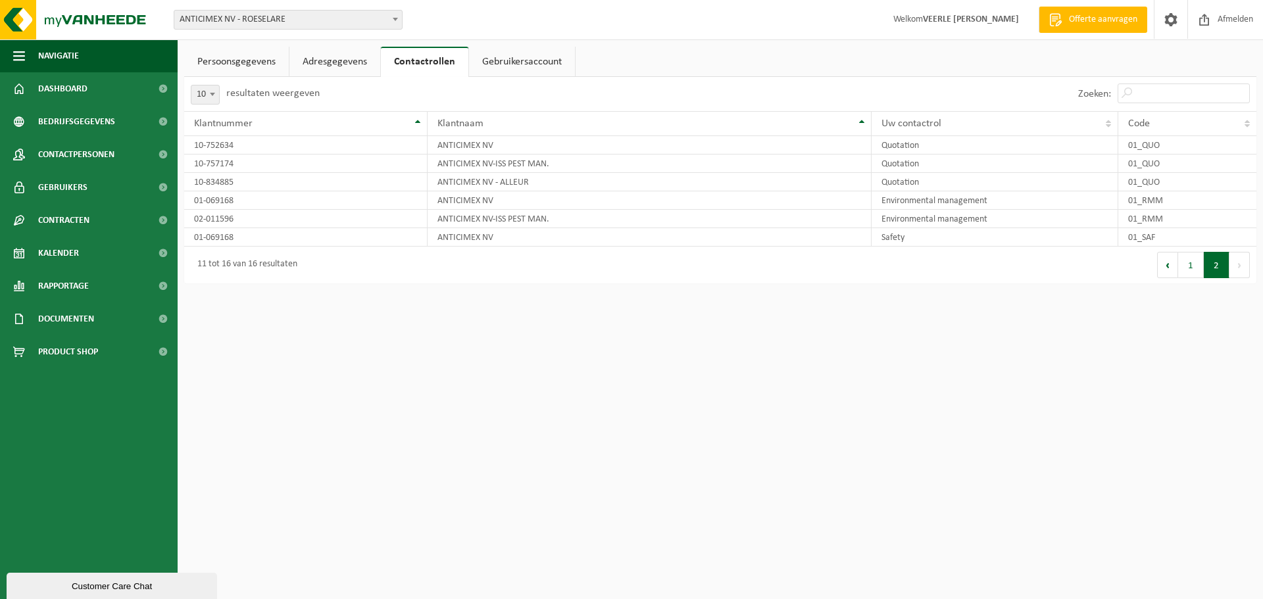
click at [498, 55] on link "Gebruikersaccount" at bounding box center [522, 62] width 106 height 30
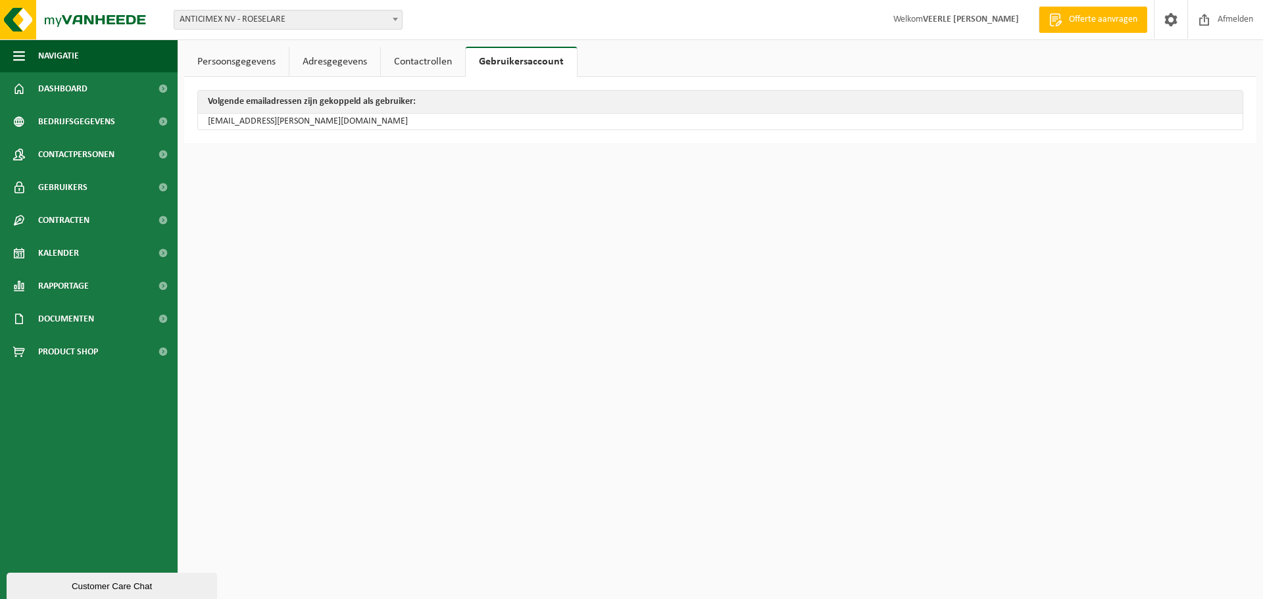
click at [345, 53] on link "Adresgegevens" at bounding box center [334, 62] width 91 height 30
click at [218, 57] on link "Persoonsgegevens" at bounding box center [236, 62] width 105 height 30
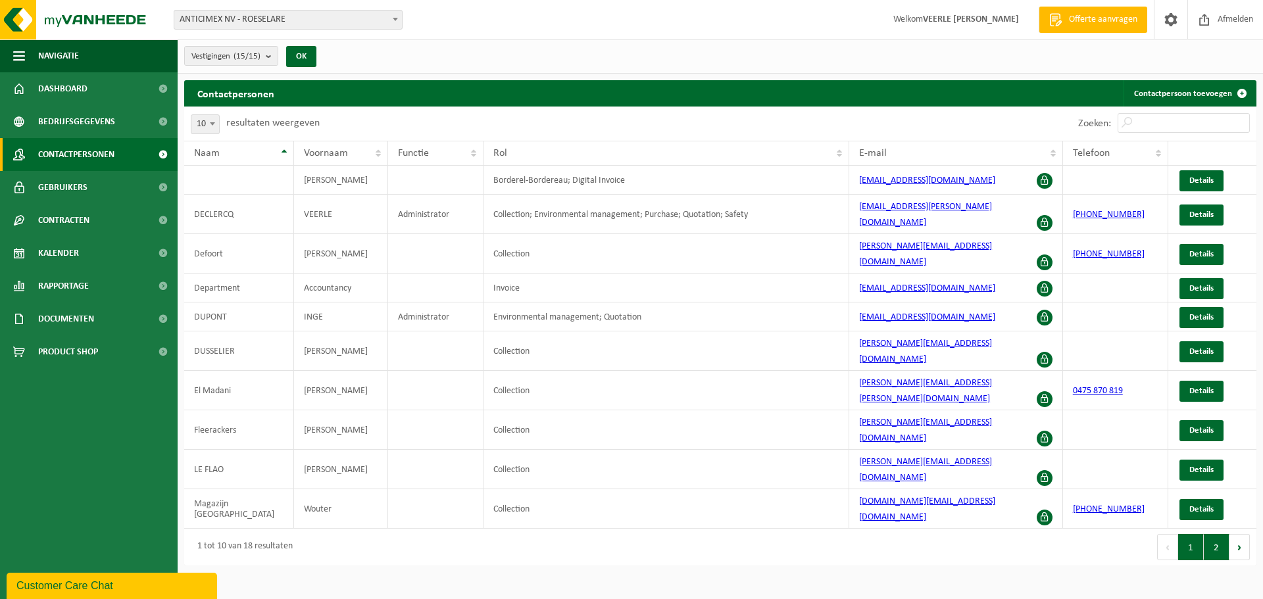
click at [1221, 534] on button "2" at bounding box center [1216, 547] width 26 height 26
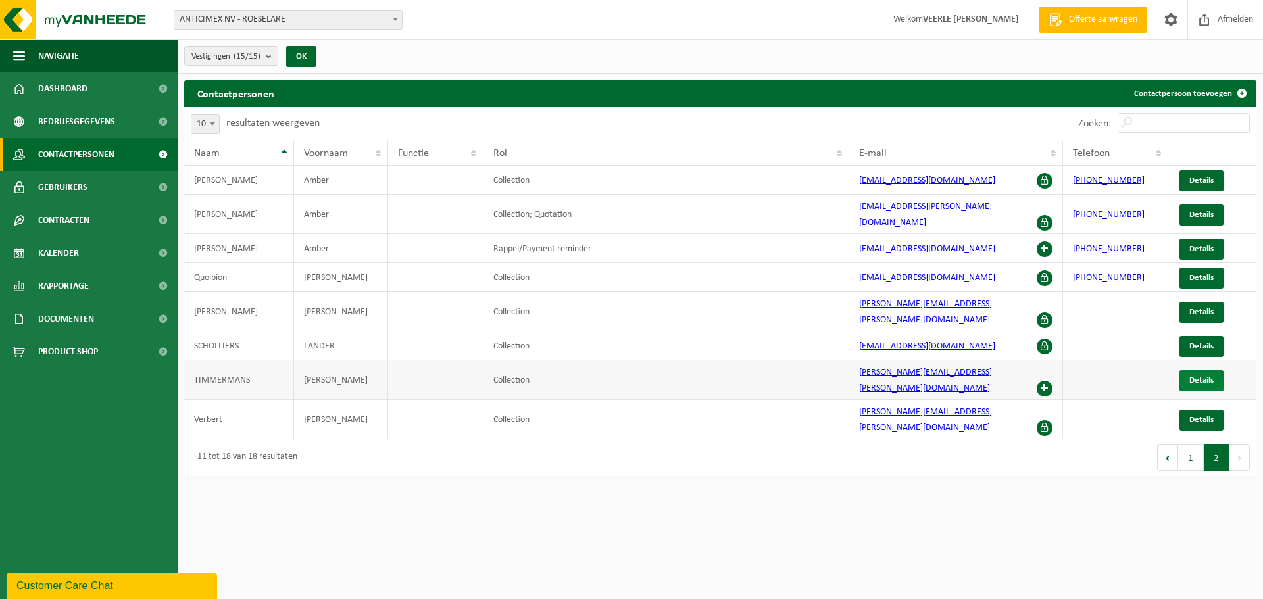
click at [1201, 376] on span "Details" at bounding box center [1201, 380] width 24 height 9
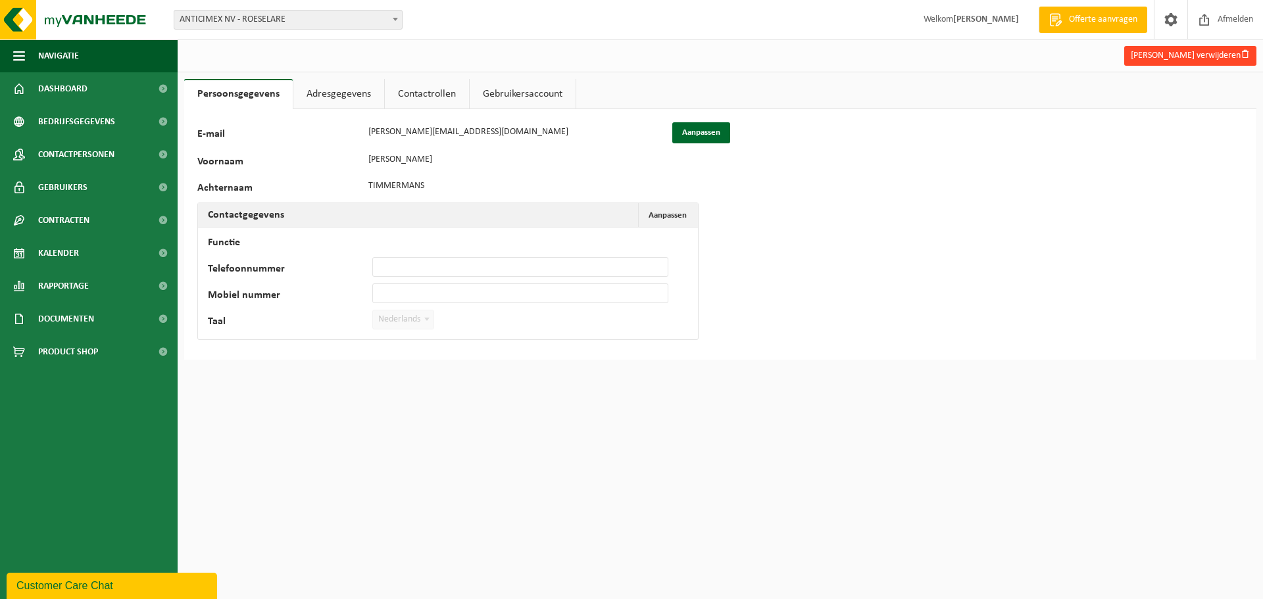
click at [1210, 47] on button "[PERSON_NAME] verwijderen" at bounding box center [1190, 56] width 132 height 20
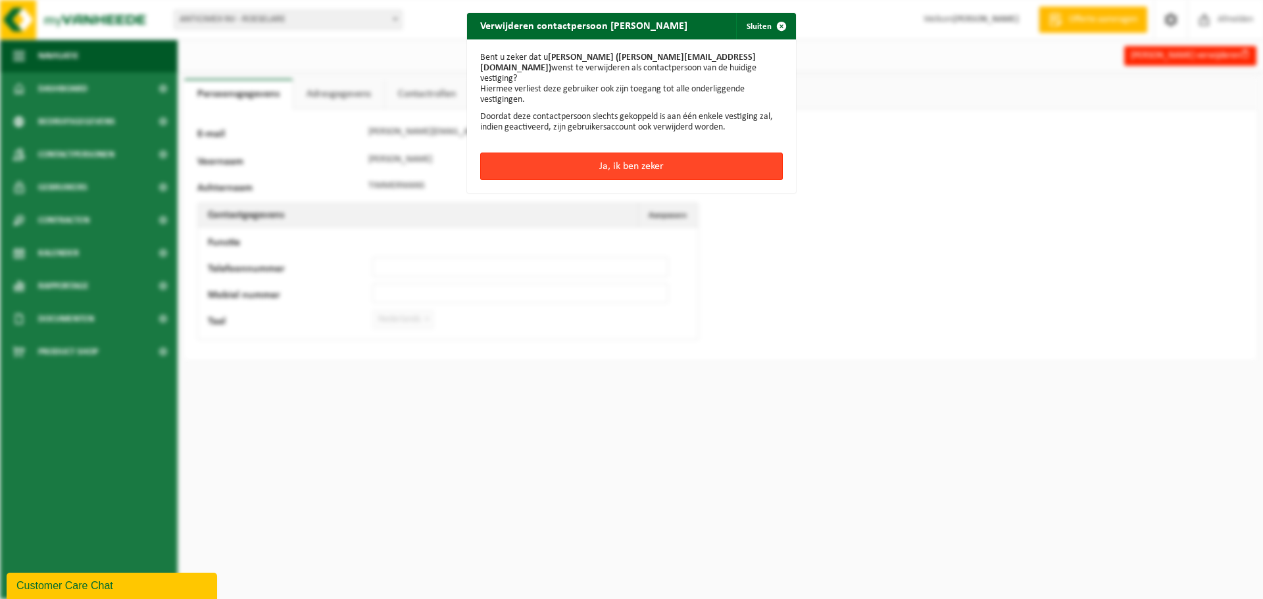
click at [723, 153] on button "Ja, ik ben zeker" at bounding box center [631, 167] width 302 height 28
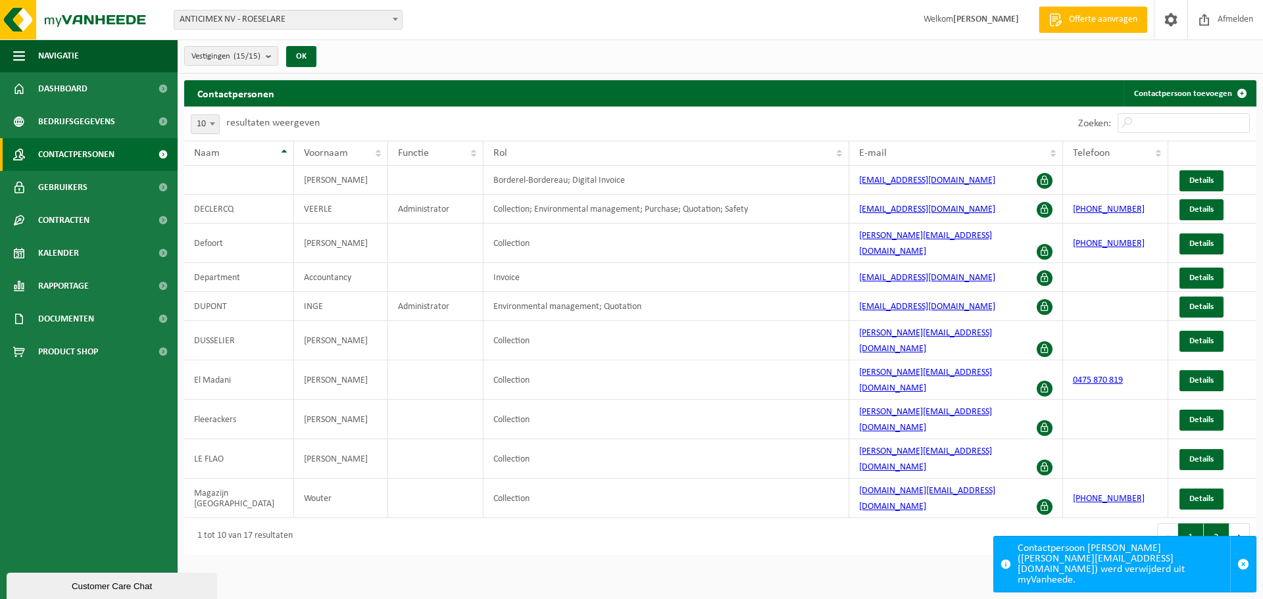
click at [1216, 523] on button "2" at bounding box center [1216, 536] width 26 height 26
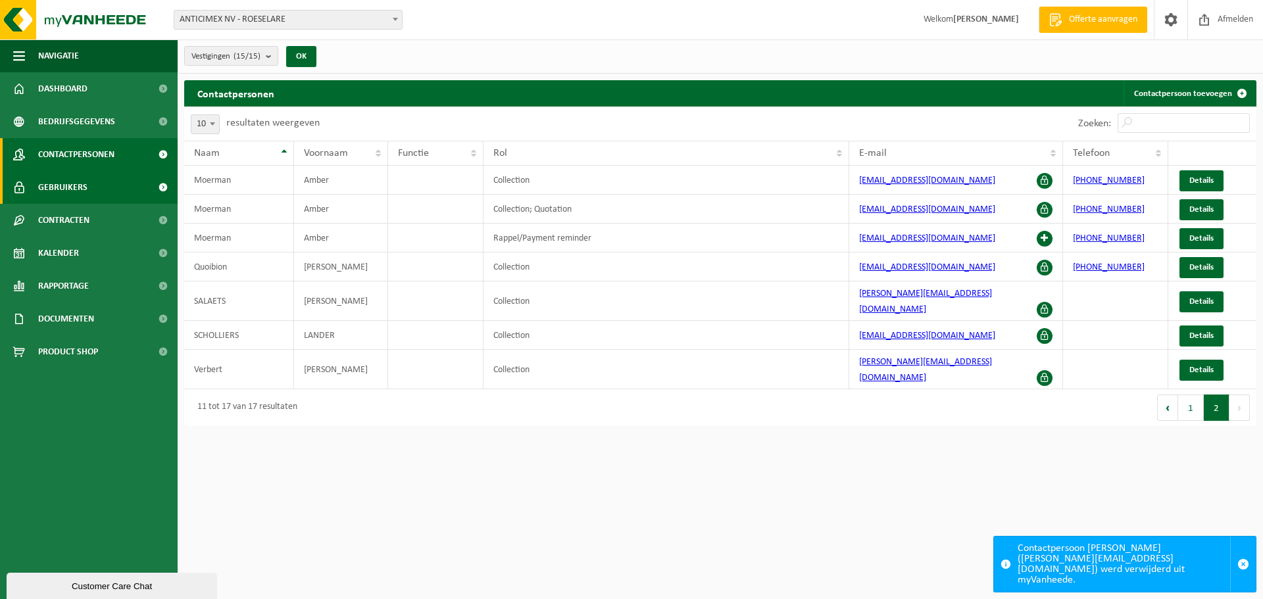
click at [95, 181] on link "Gebruikers" at bounding box center [89, 187] width 178 height 33
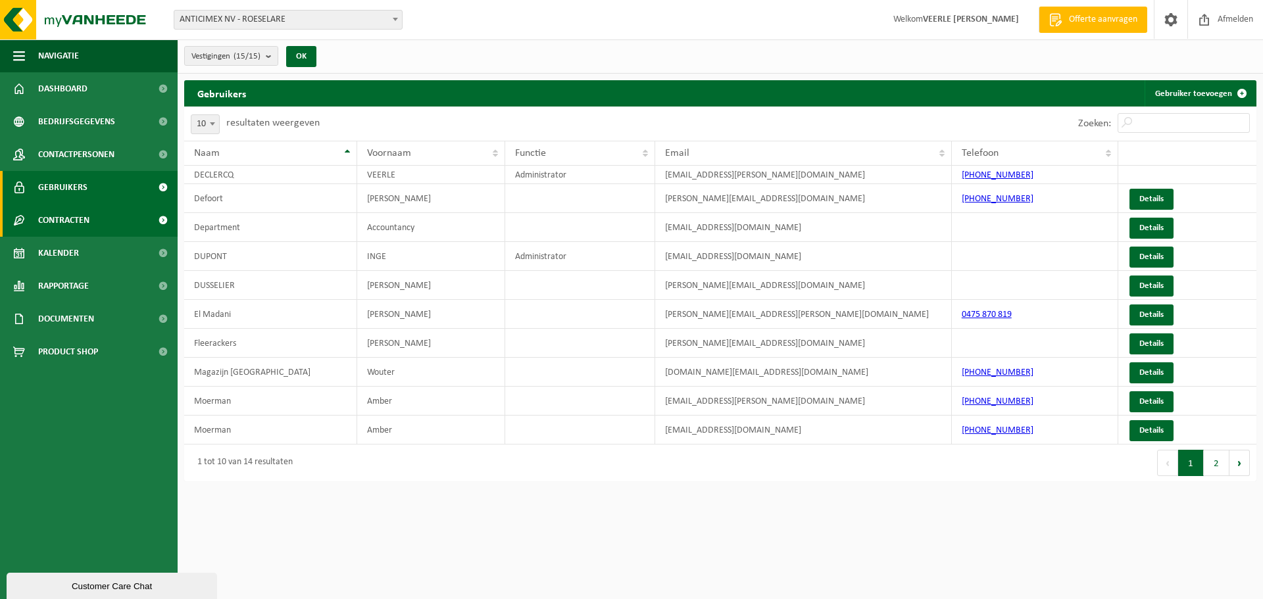
click at [89, 220] on span "Contracten" at bounding box center [63, 220] width 51 height 33
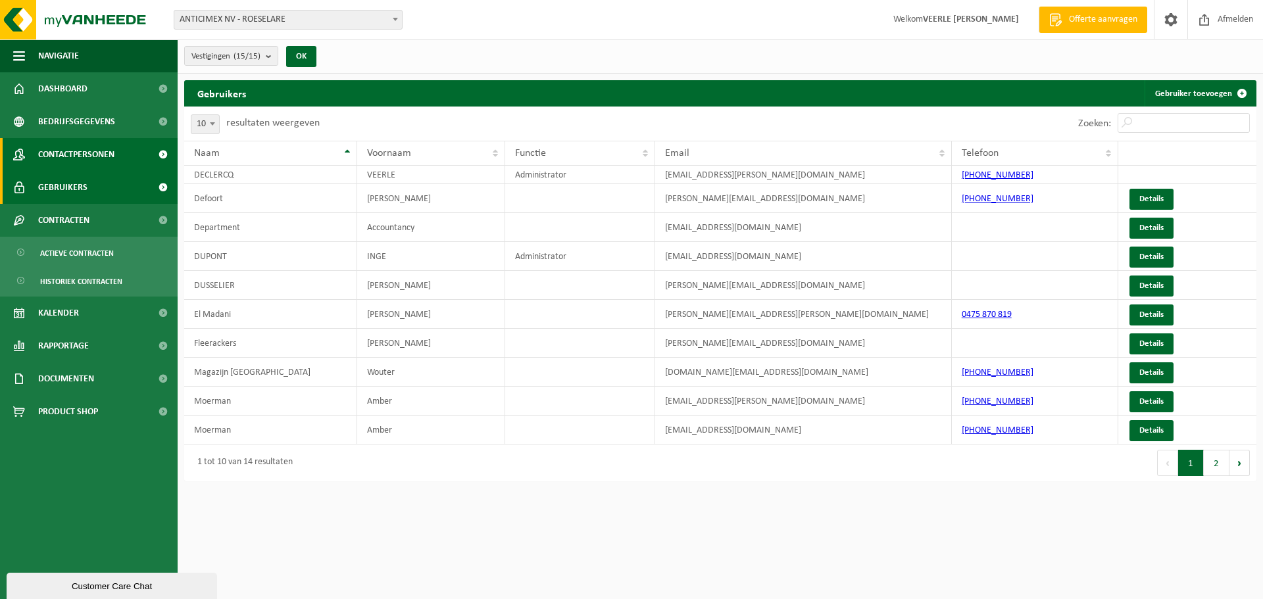
click at [89, 157] on span "Contactpersonen" at bounding box center [76, 154] width 76 height 33
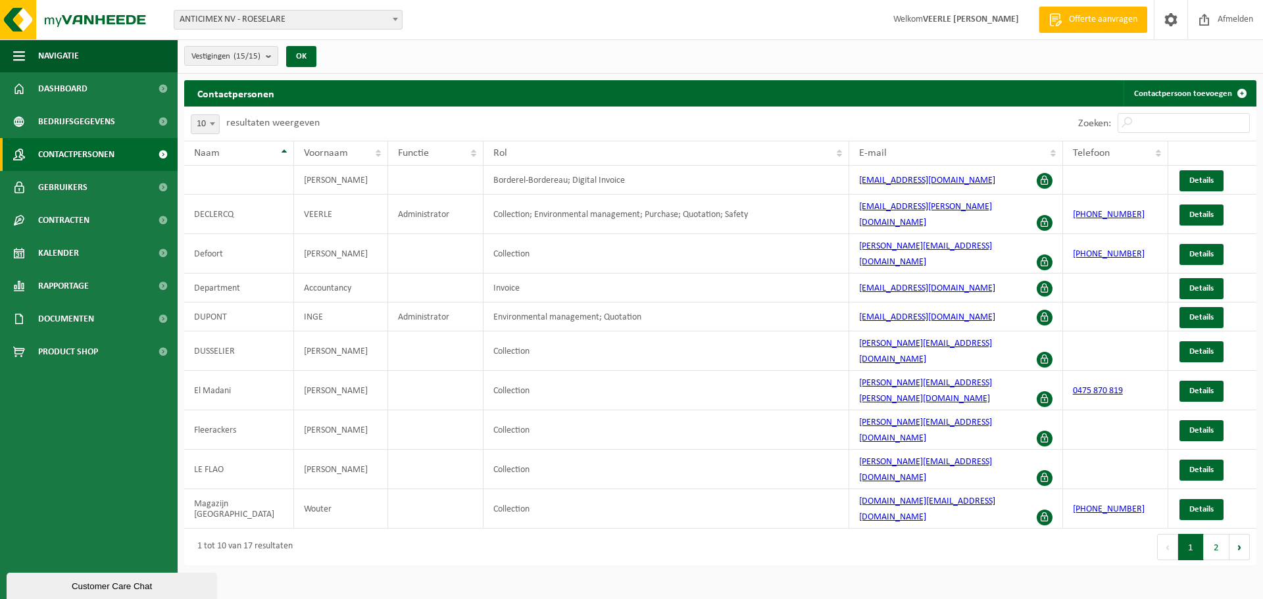
click at [95, 122] on span "Bedrijfsgegevens" at bounding box center [76, 121] width 77 height 33
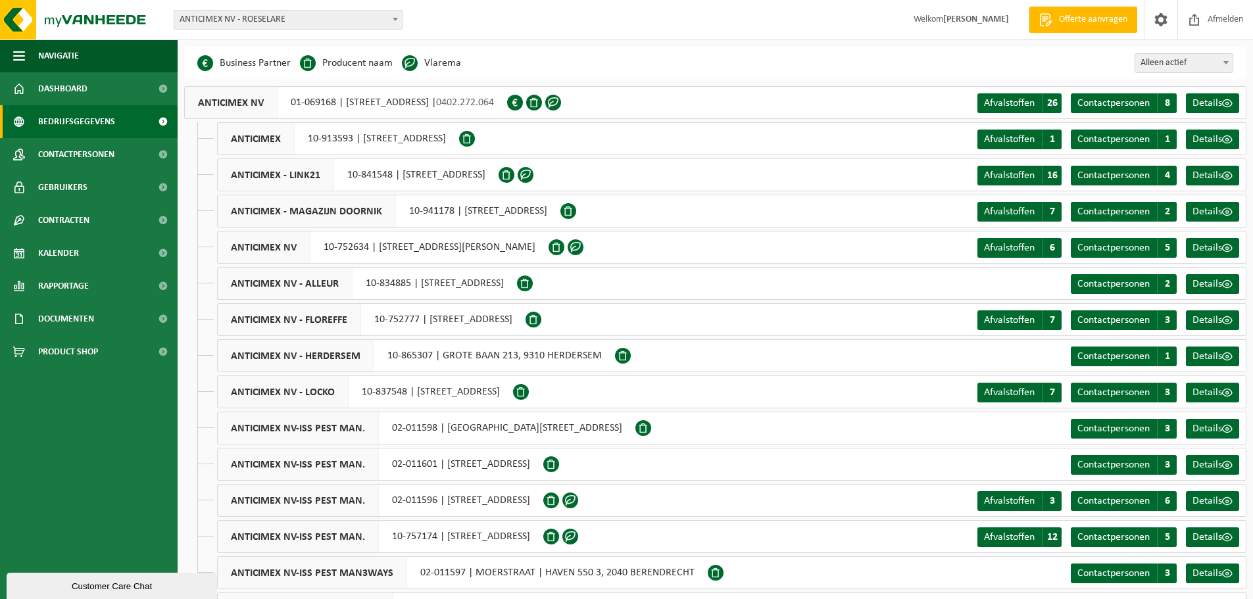
click at [443, 57] on li "Vlarema" at bounding box center [431, 63] width 59 height 20
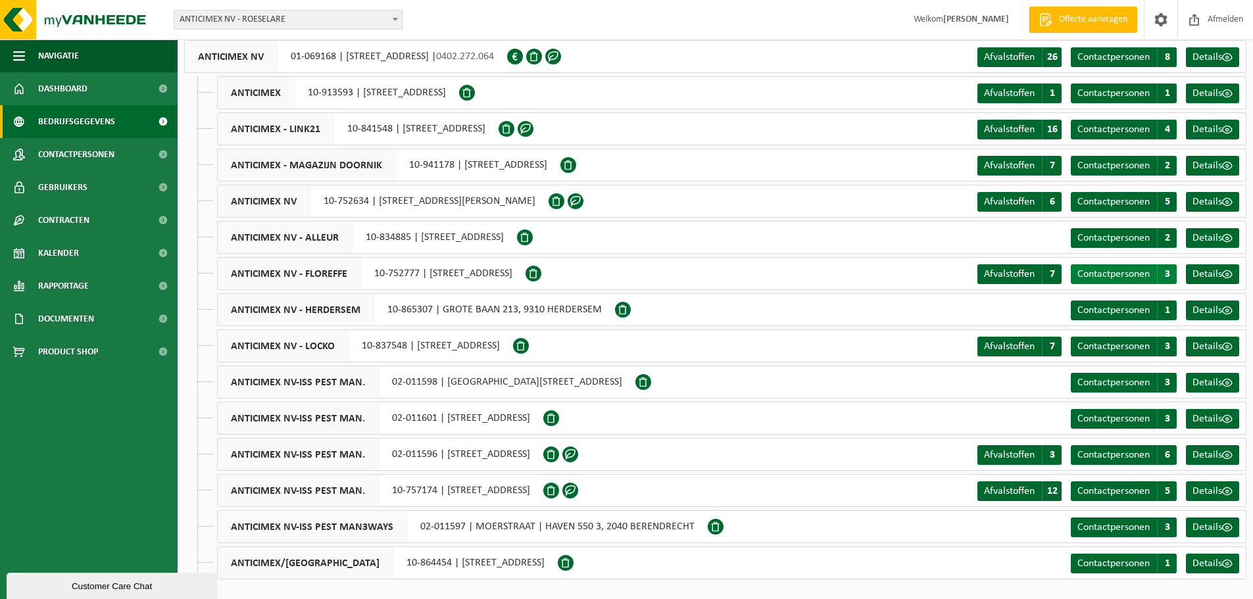
click at [1140, 276] on span "Contactpersonen" at bounding box center [1113, 274] width 72 height 11
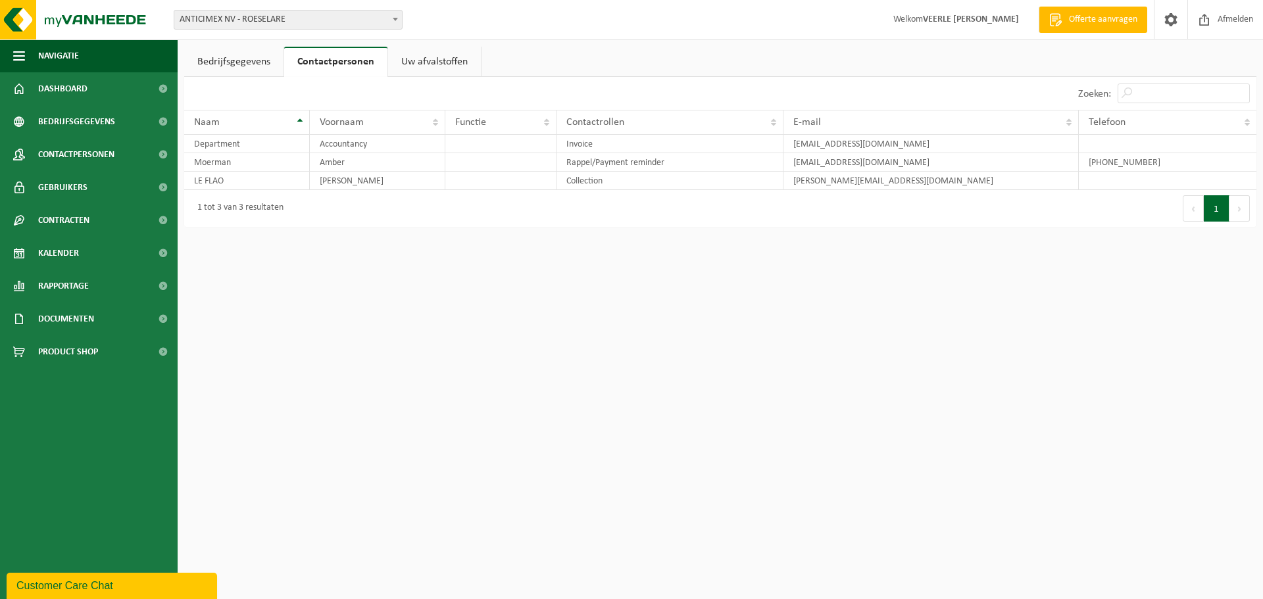
click at [204, 52] on link "Bedrijfsgegevens" at bounding box center [233, 62] width 99 height 30
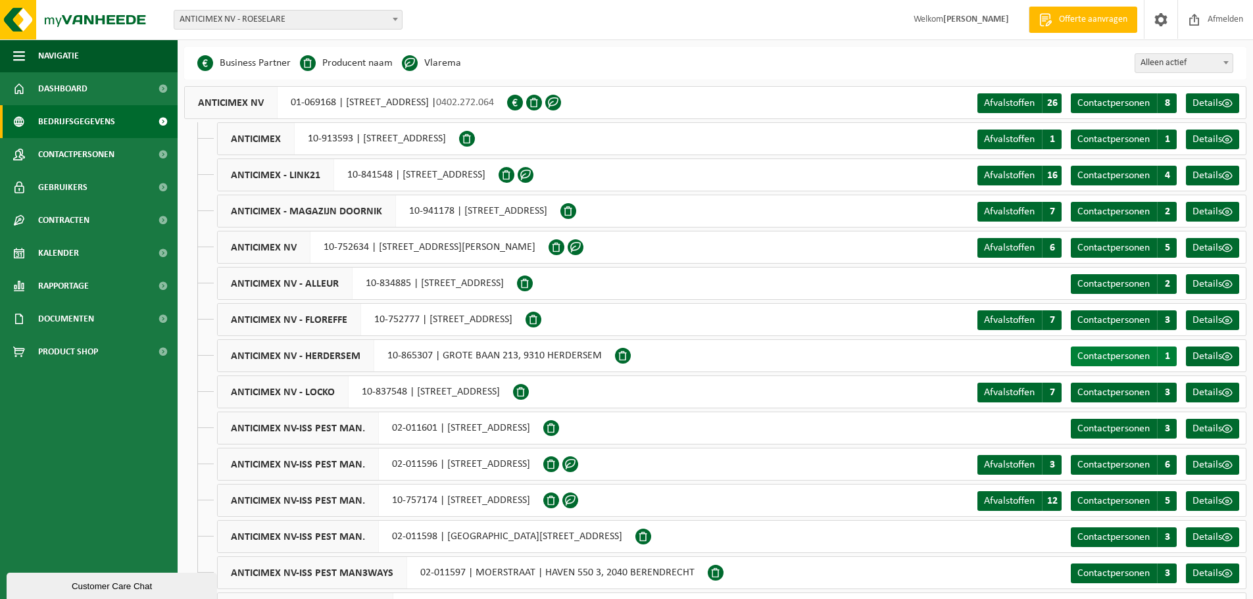
click at [1113, 358] on span "Contactpersonen" at bounding box center [1113, 356] width 72 height 11
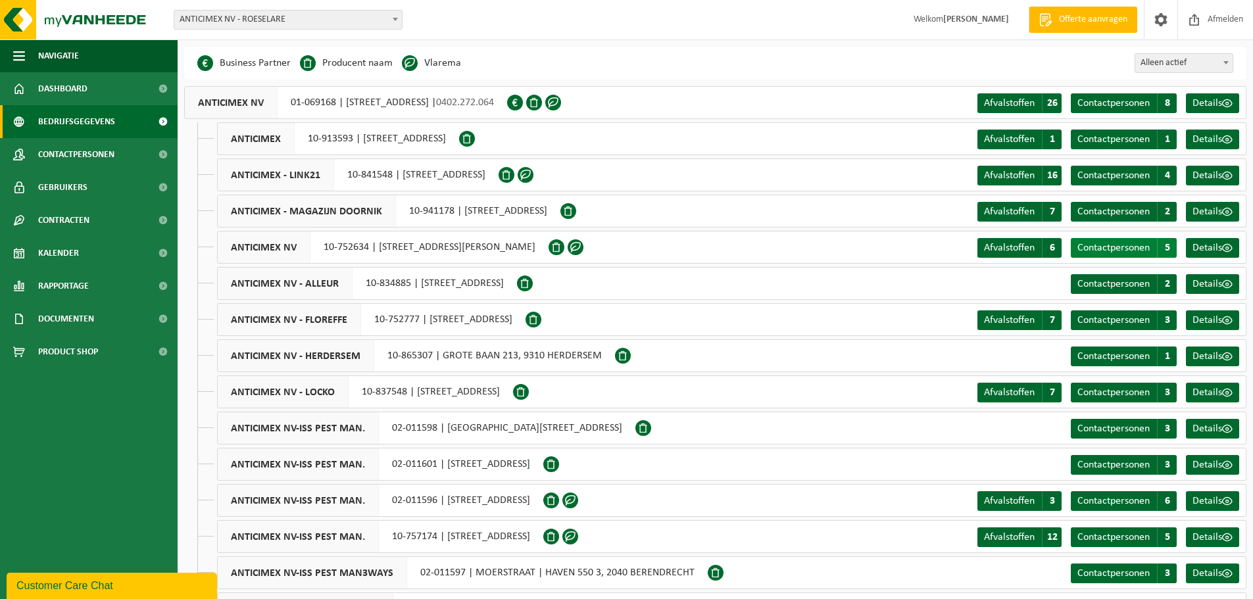
click at [1119, 247] on span "Contactpersonen" at bounding box center [1113, 248] width 72 height 11
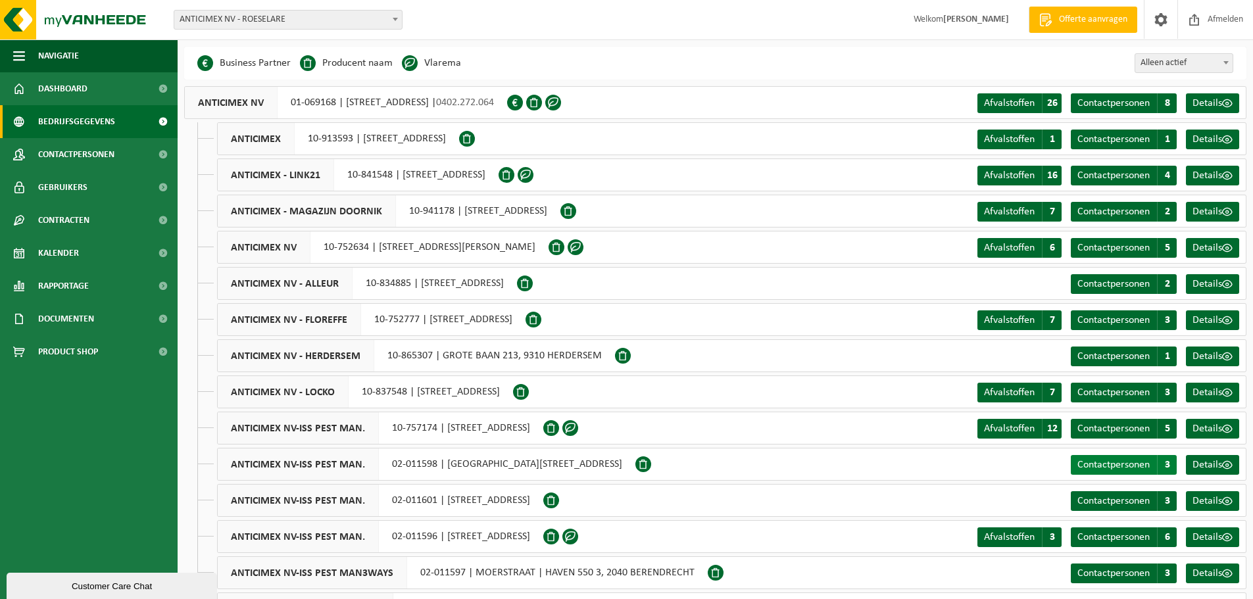
click at [1107, 465] on span "Contactpersonen" at bounding box center [1113, 465] width 72 height 11
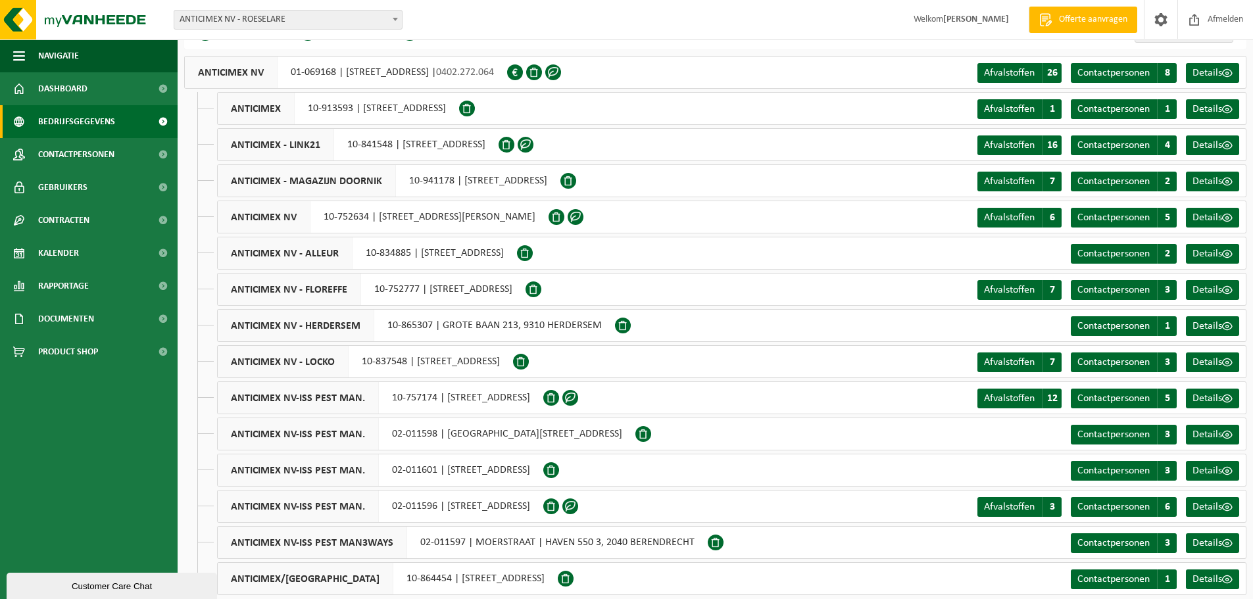
scroll to position [46, 0]
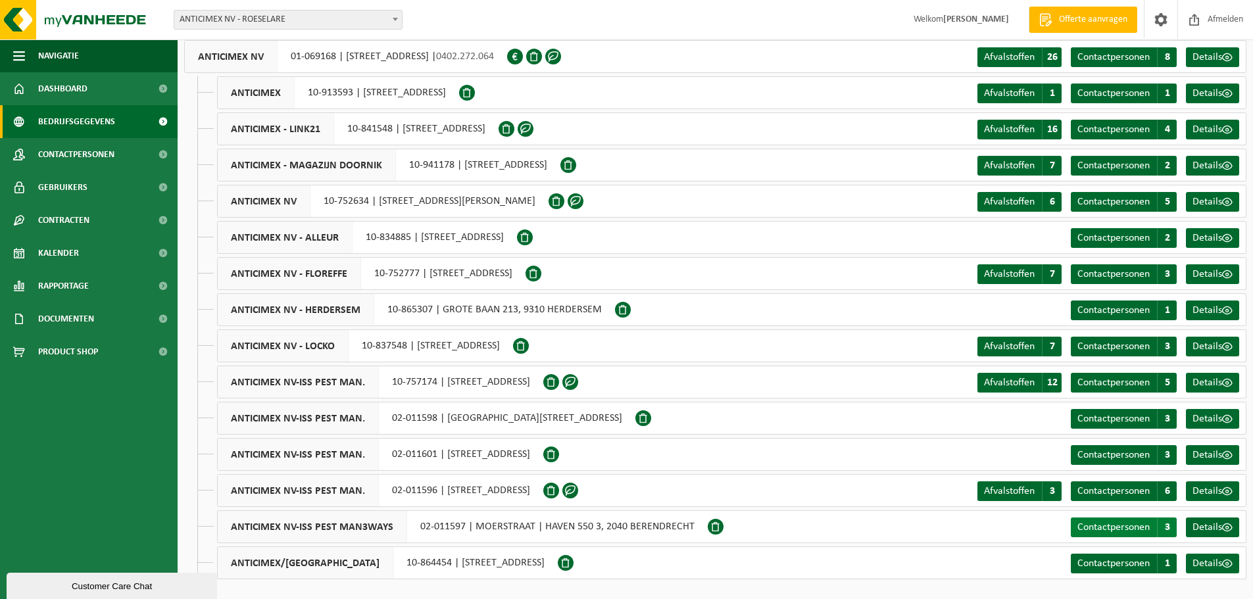
click at [1100, 526] on span "Contactpersonen" at bounding box center [1113, 527] width 72 height 11
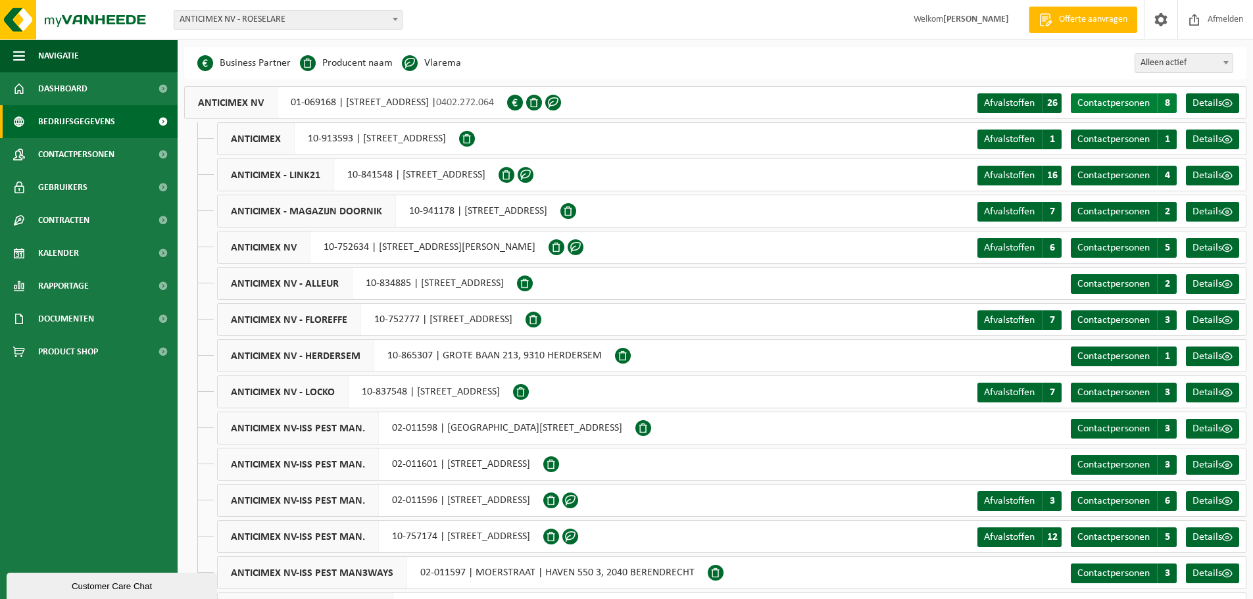
click at [1126, 110] on link "Contactpersonen C 8" at bounding box center [1124, 103] width 106 height 20
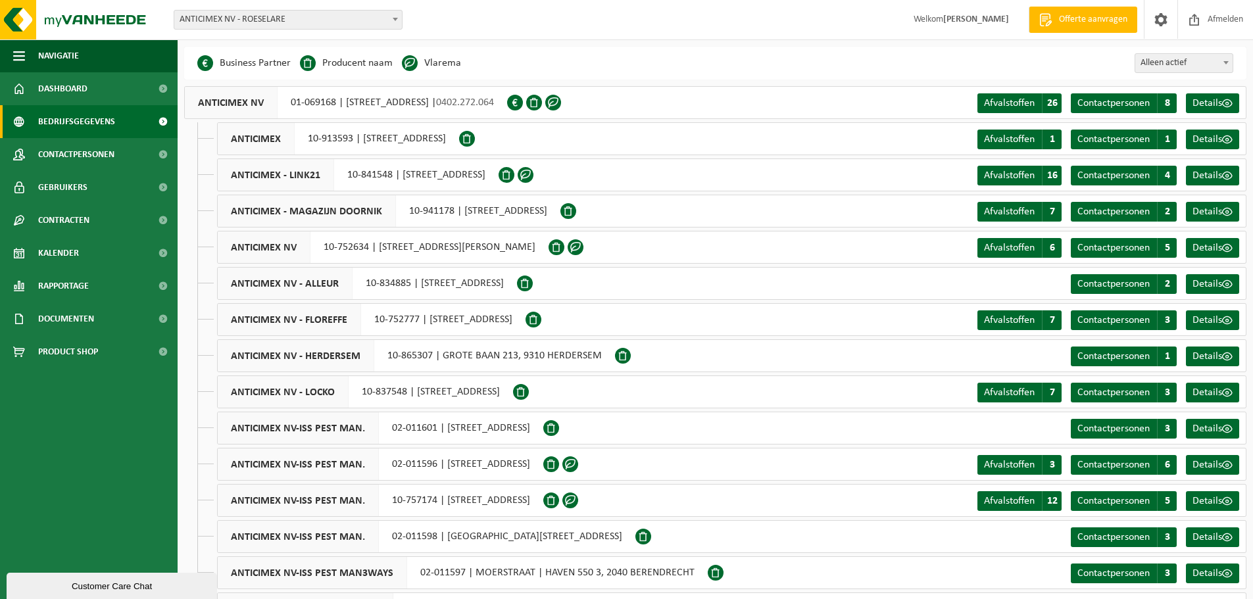
scroll to position [46, 0]
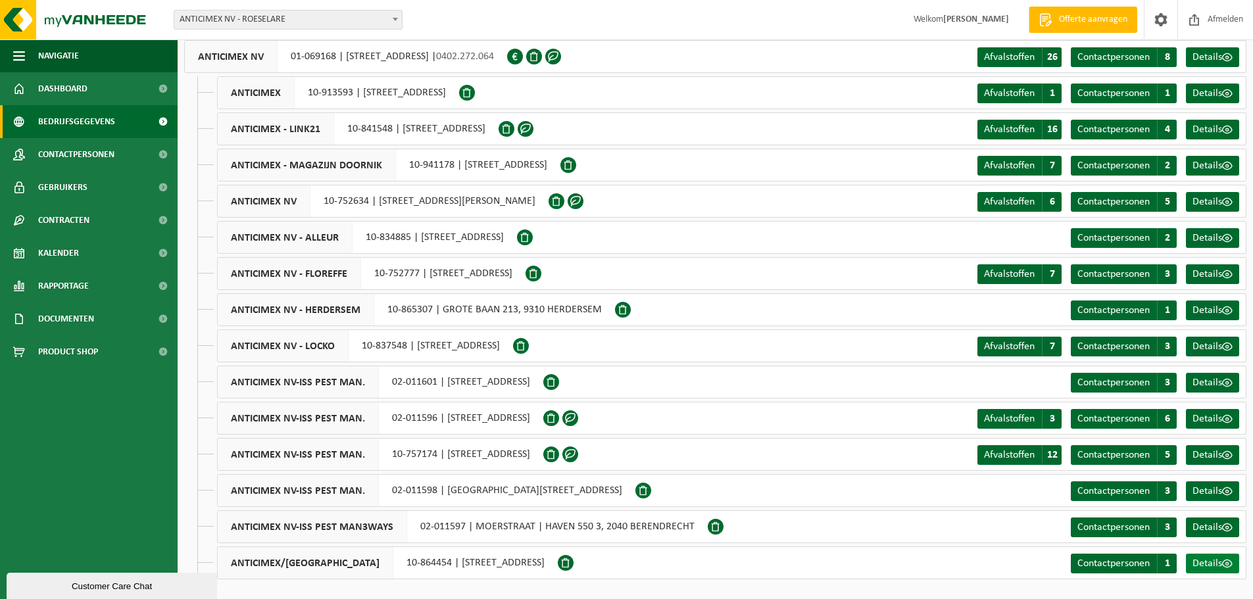
click at [1201, 560] on span "Details" at bounding box center [1207, 563] width 30 height 11
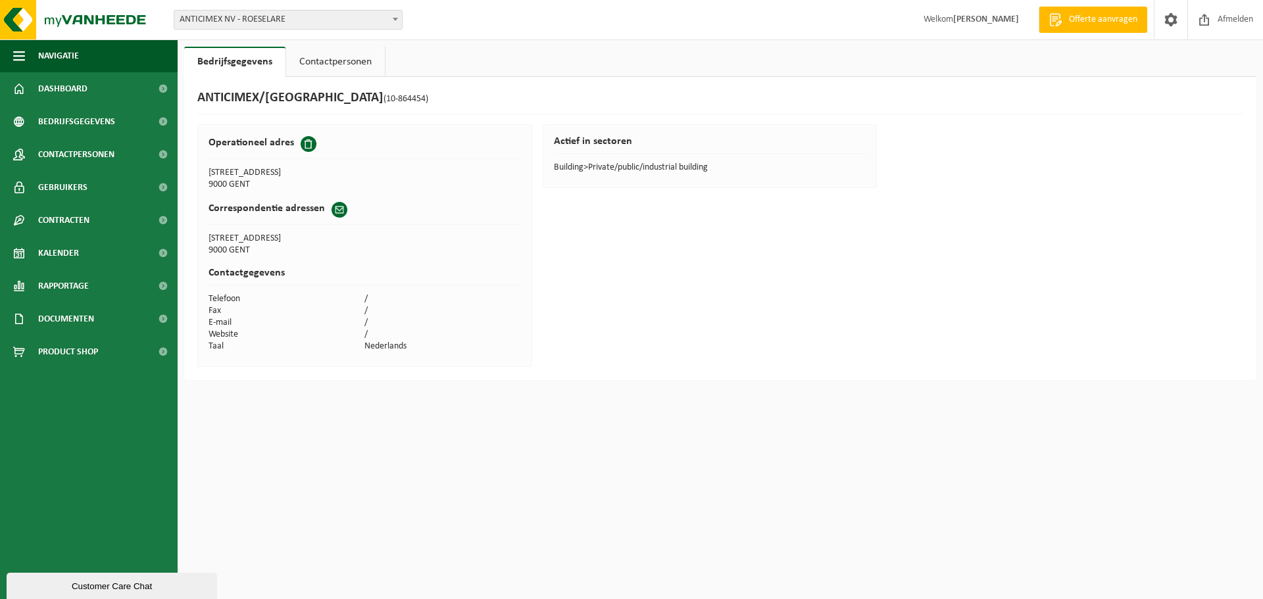
click at [330, 66] on link "Contactpersonen" at bounding box center [335, 62] width 99 height 30
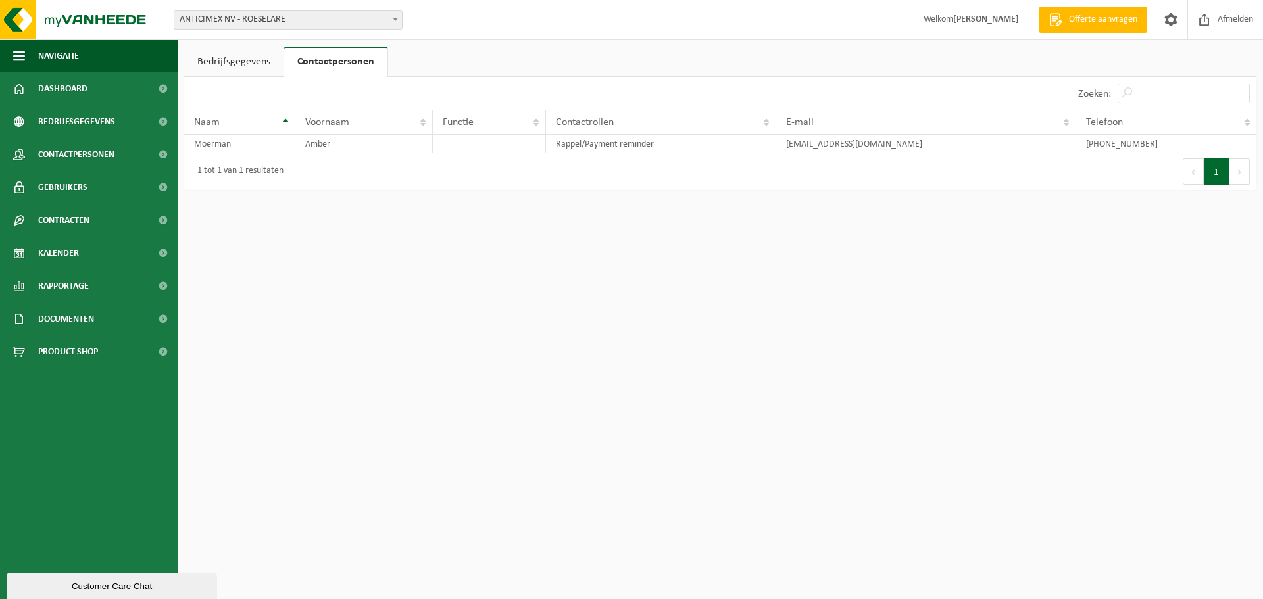
click at [241, 59] on link "Bedrijfsgegevens" at bounding box center [233, 62] width 99 height 30
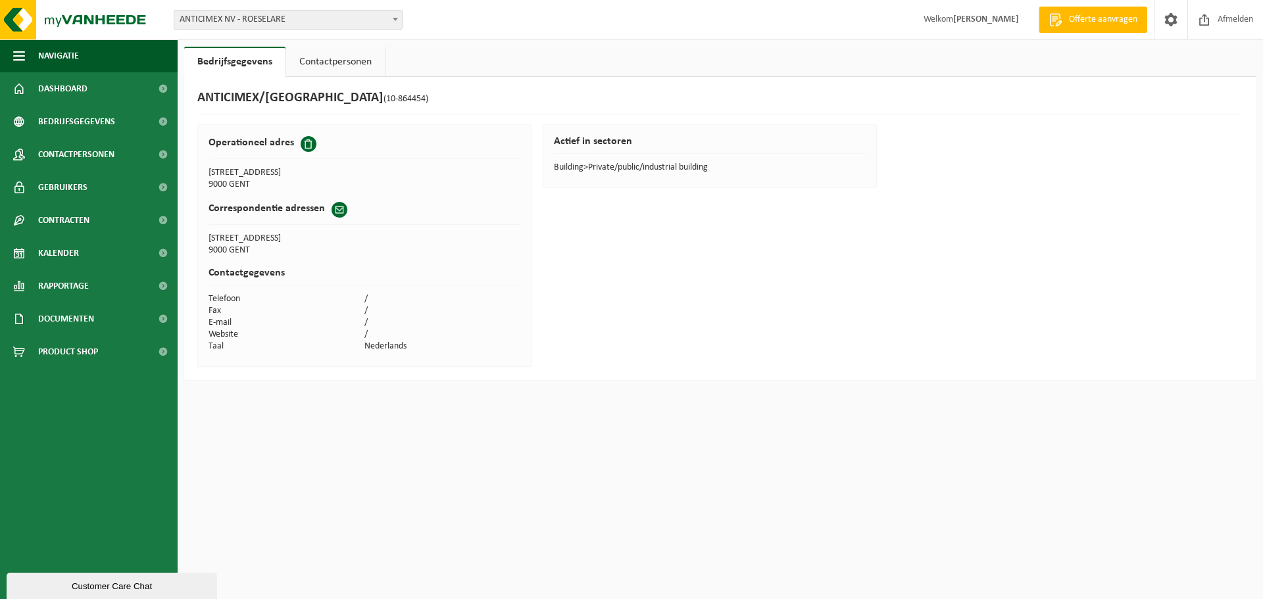
click at [264, 14] on span "ANTICIMEX NV - ROESELARE" at bounding box center [288, 20] width 228 height 18
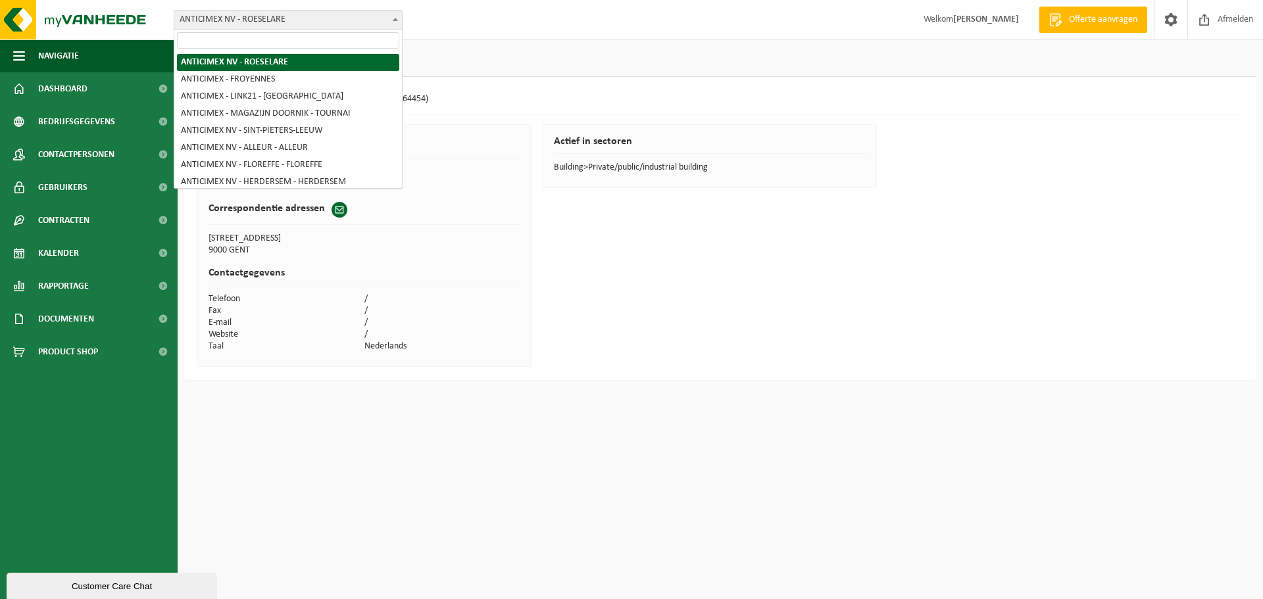
click at [264, 14] on span "ANTICIMEX NV - ROESELARE" at bounding box center [288, 20] width 228 height 18
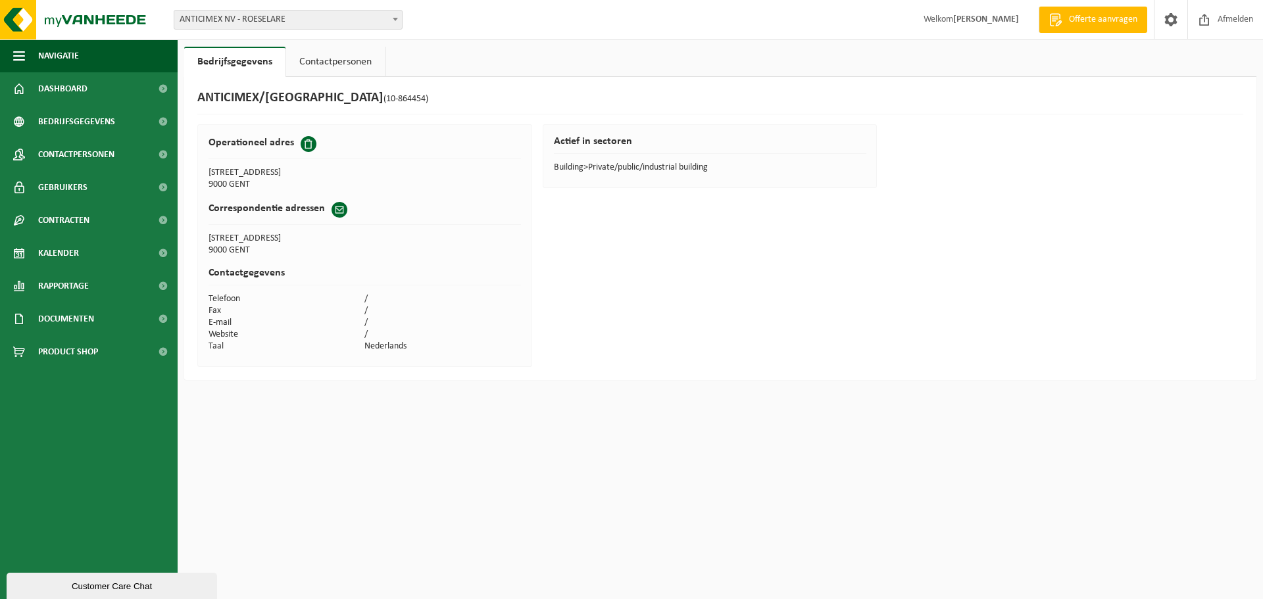
click at [1076, 6] on div "Welkom VEERLE DECLERCQ Offerte aanvragen Afmelden" at bounding box center [1086, 19] width 352 height 39
click at [1074, 21] on span "Offerte aanvragen" at bounding box center [1102, 19] width 75 height 13
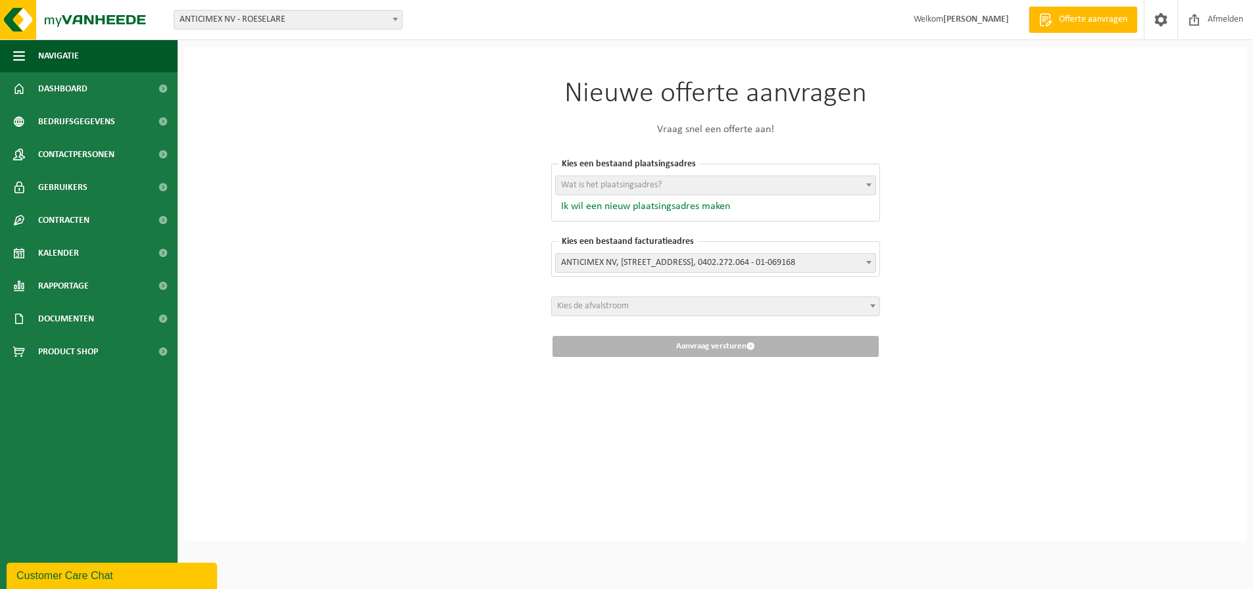
click at [638, 200] on button "Ik wil een nieuw plaatsingsadres maken" at bounding box center [642, 206] width 175 height 13
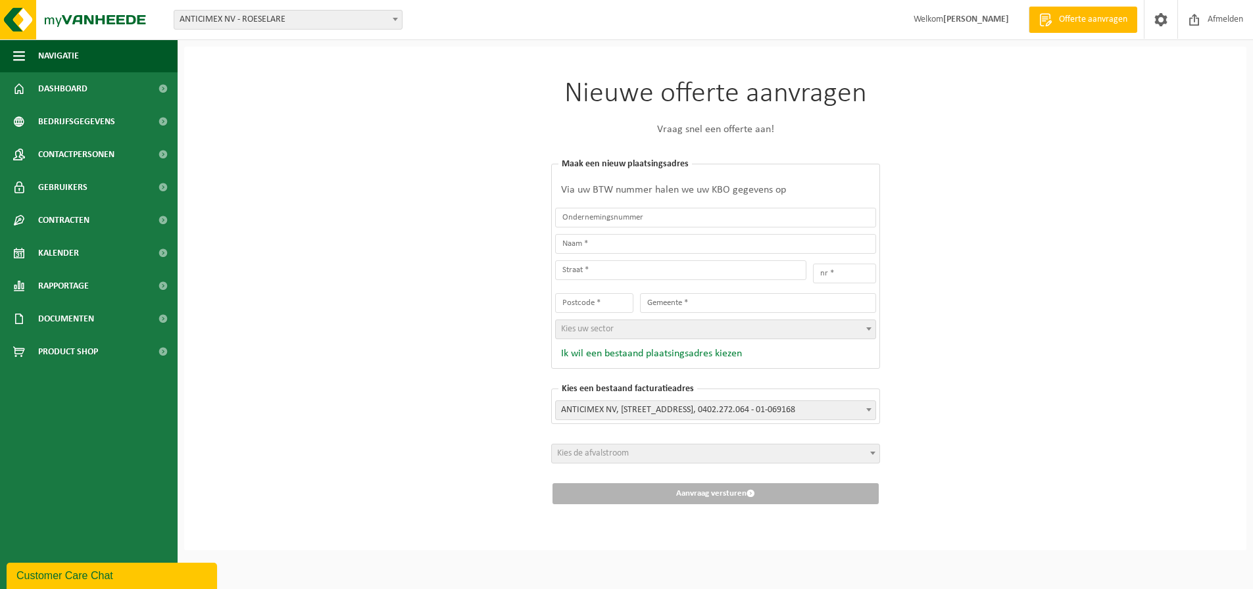
click at [689, 352] on button "Ik wil een bestaand plaatsingsadres kiezen" at bounding box center [648, 353] width 187 height 13
select select
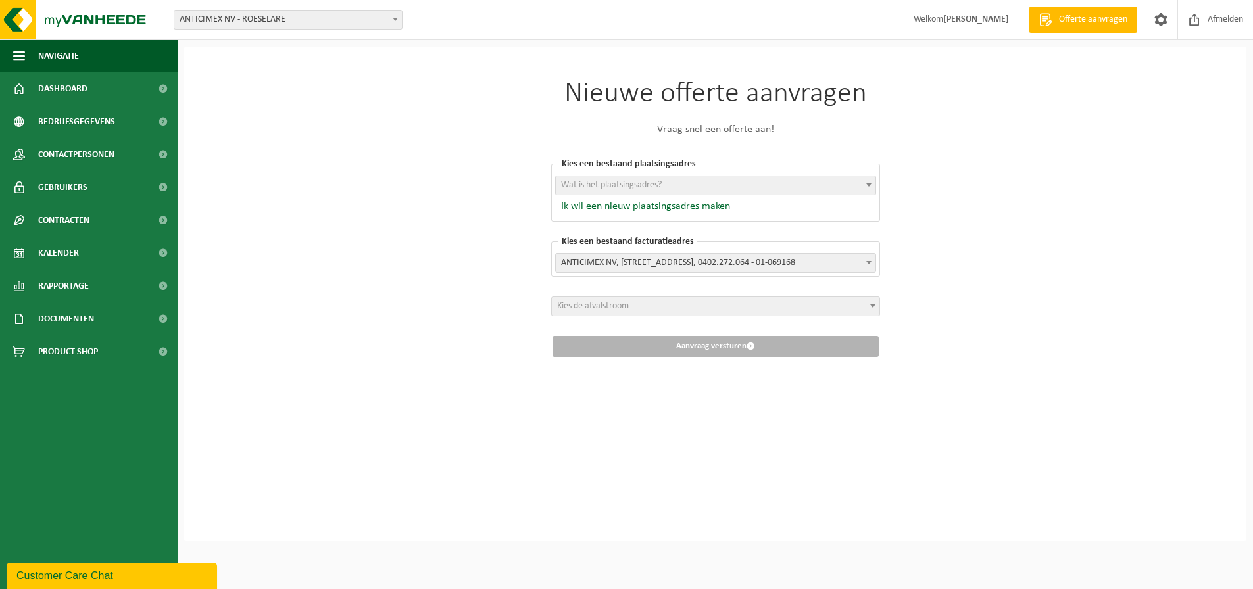
click at [684, 304] on span "Kies de afvalstroom" at bounding box center [715, 306] width 327 height 18
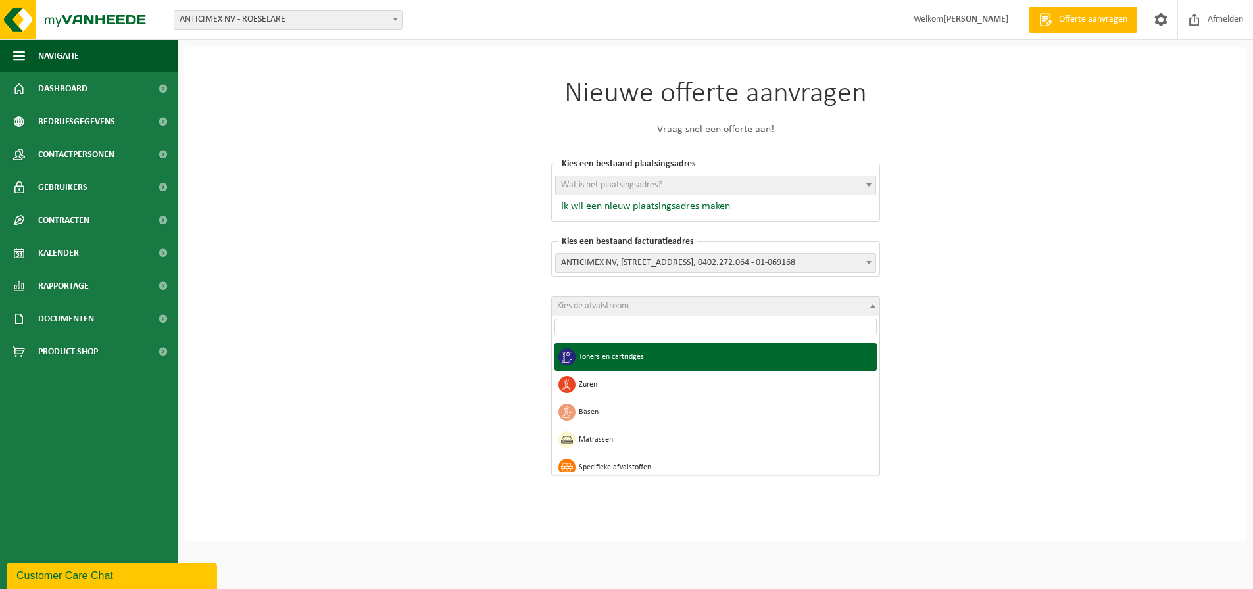
scroll to position [1084, 0]
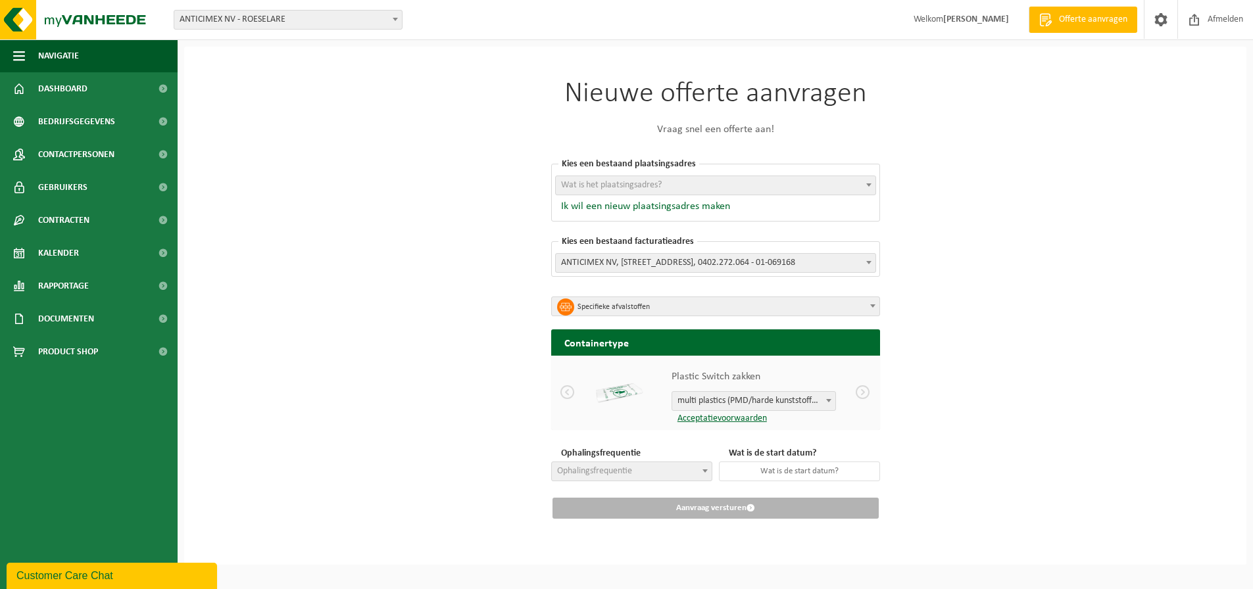
click at [696, 399] on span "multi plastics (PMD/harde kunststoffen/spanbanden/EPS/folie naturel/folie gemen…" at bounding box center [753, 401] width 163 height 18
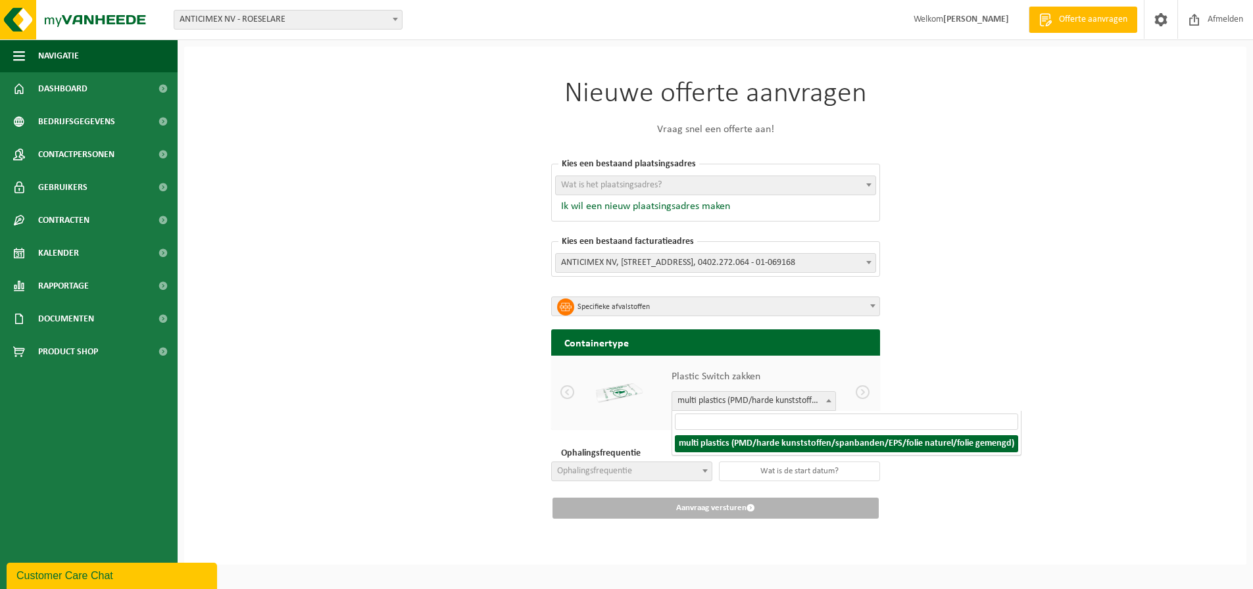
click at [696, 399] on span "multi plastics (PMD/harde kunststoffen/spanbanden/EPS/folie naturel/folie gemen…" at bounding box center [753, 401] width 163 height 18
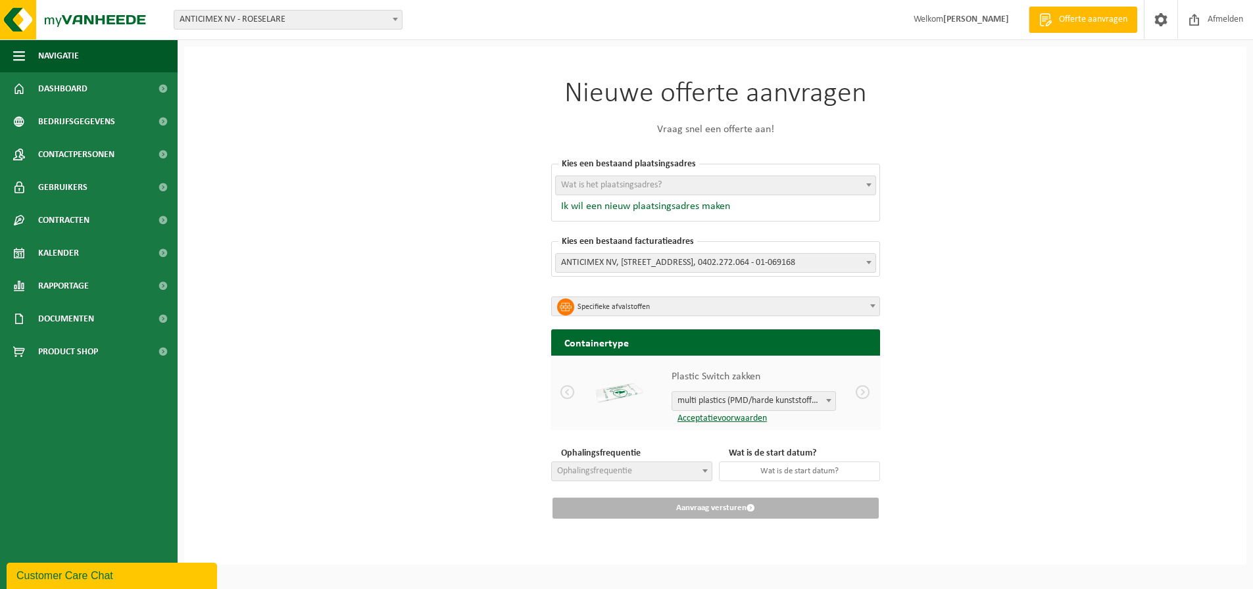
click at [637, 341] on h2 "Containertype" at bounding box center [715, 342] width 329 height 26
click at [646, 306] on span "Specifieke afvalstoffen" at bounding box center [719, 307] width 285 height 18
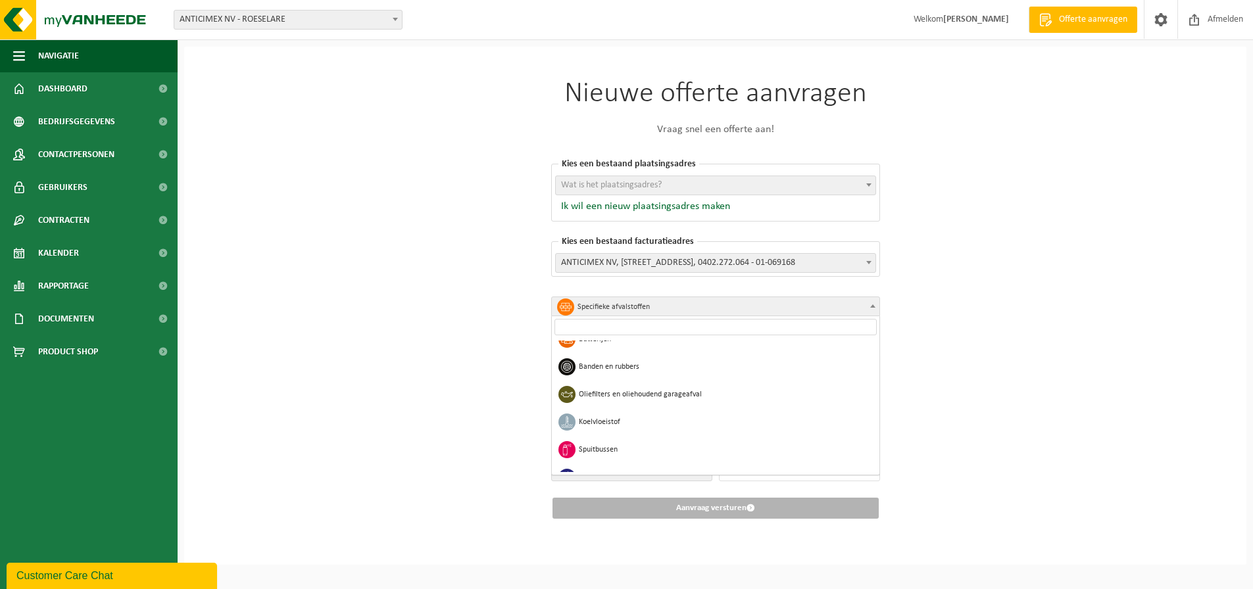
scroll to position [821, 0]
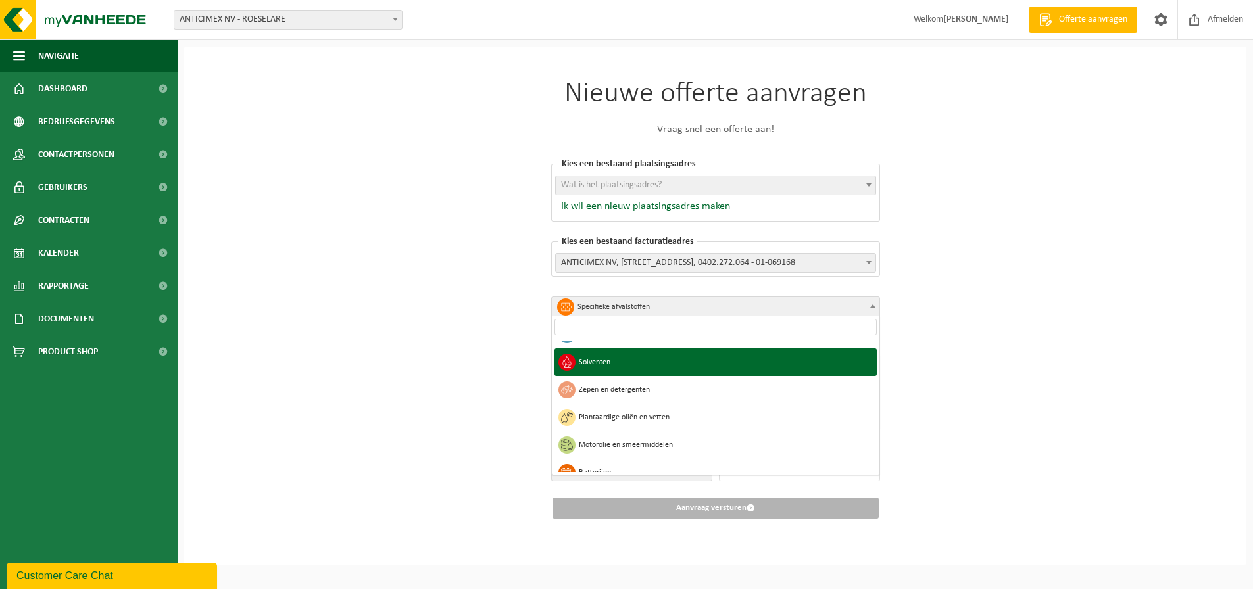
select select "27"
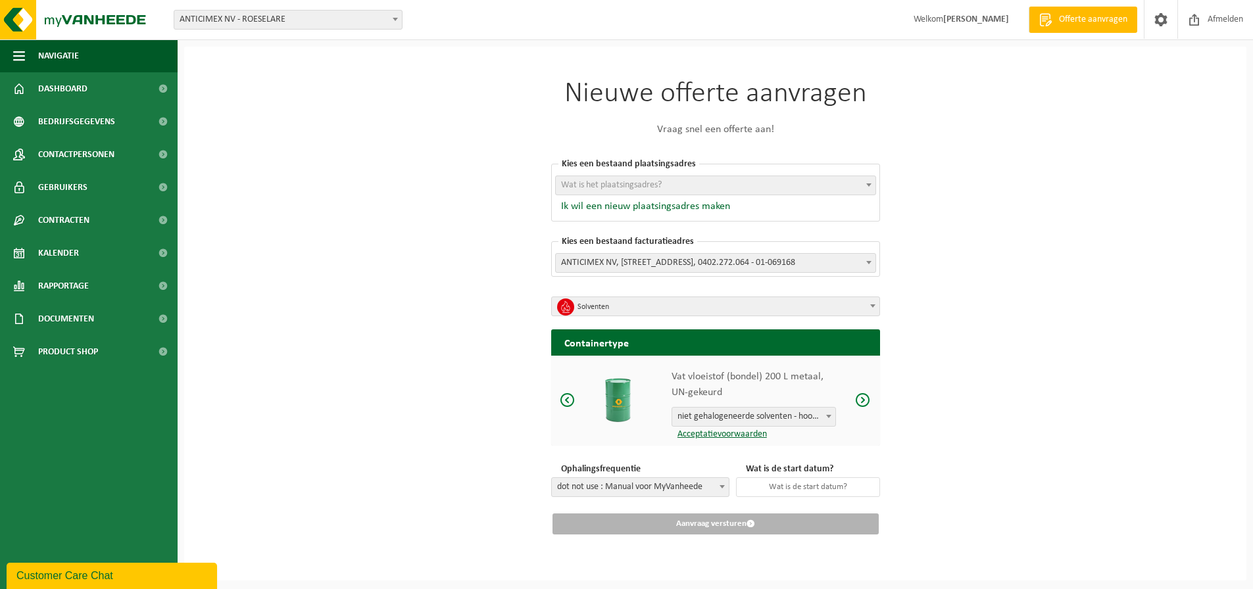
click at [437, 92] on div "Nieuwe offerte aanvragen Vraag snel een offerte aan! [GEOGRAPHIC_DATA] een best…" at bounding box center [715, 314] width 1062 height 534
